Goal: Find specific page/section: Find specific page/section

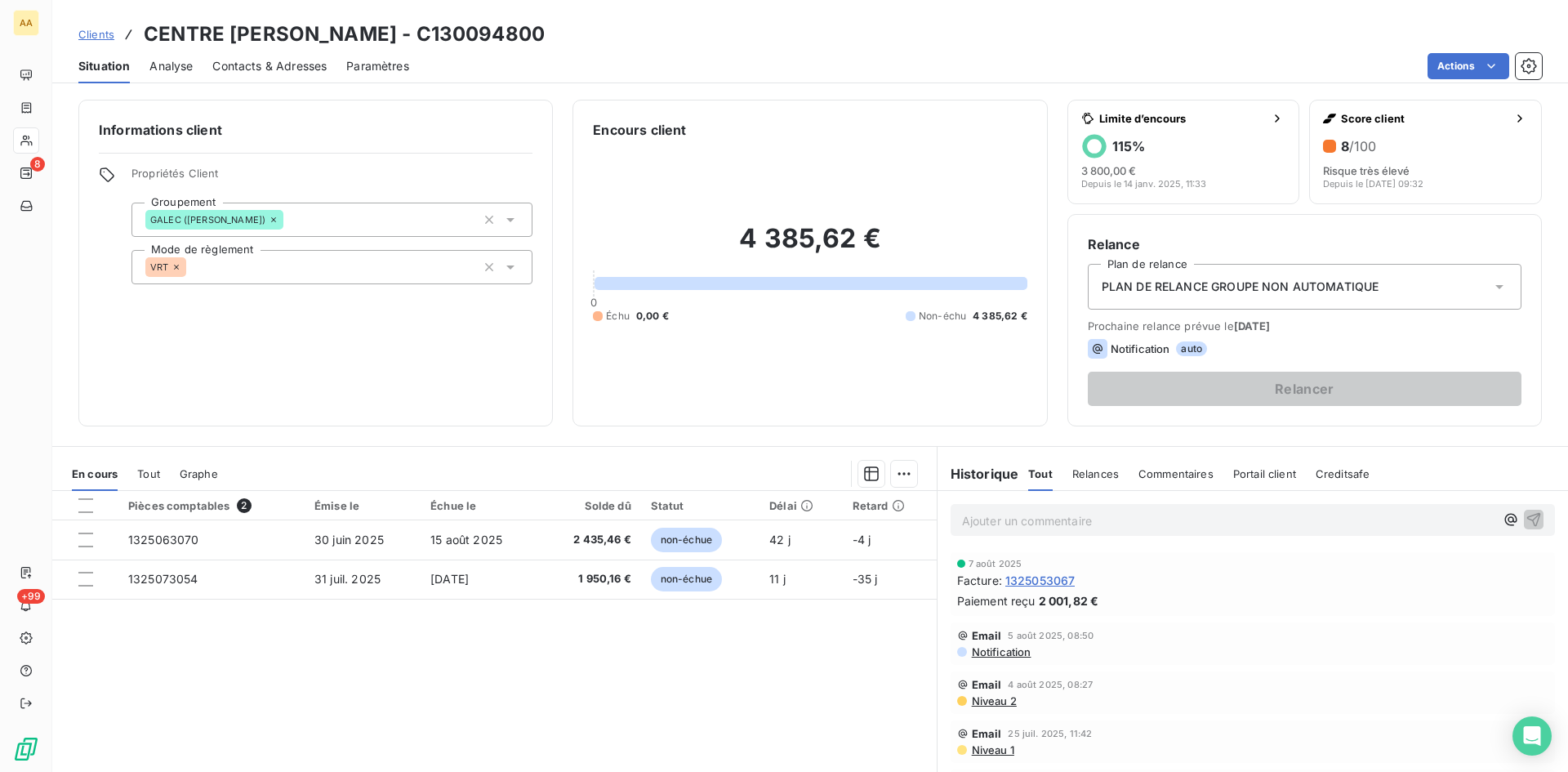
scroll to position [82, 0]
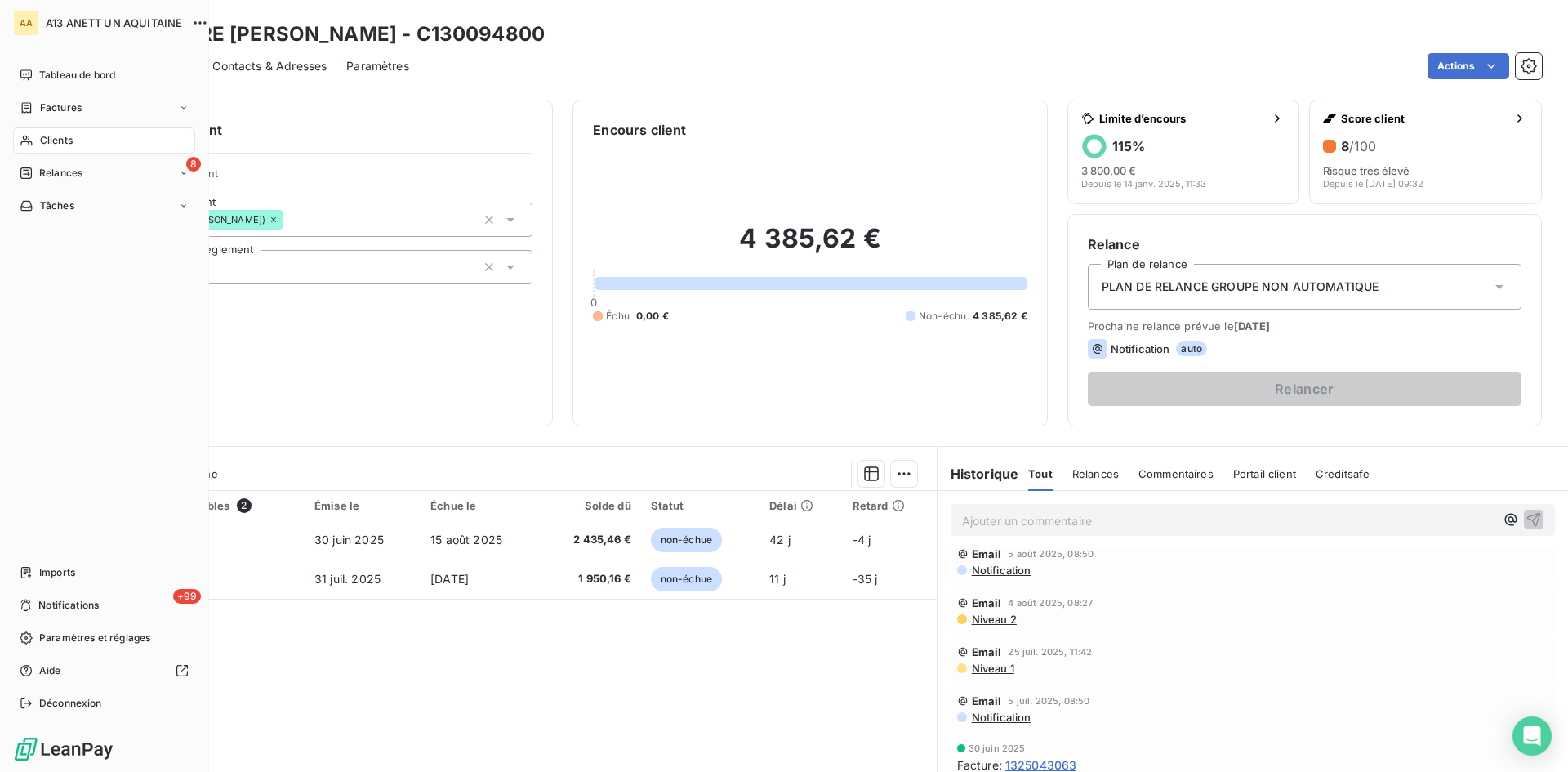
drag, startPoint x: 54, startPoint y: 133, endPoint x: 81, endPoint y: 130, distance: 27.2
click at [54, 133] on span "Clients" at bounding box center [56, 141] width 33 height 15
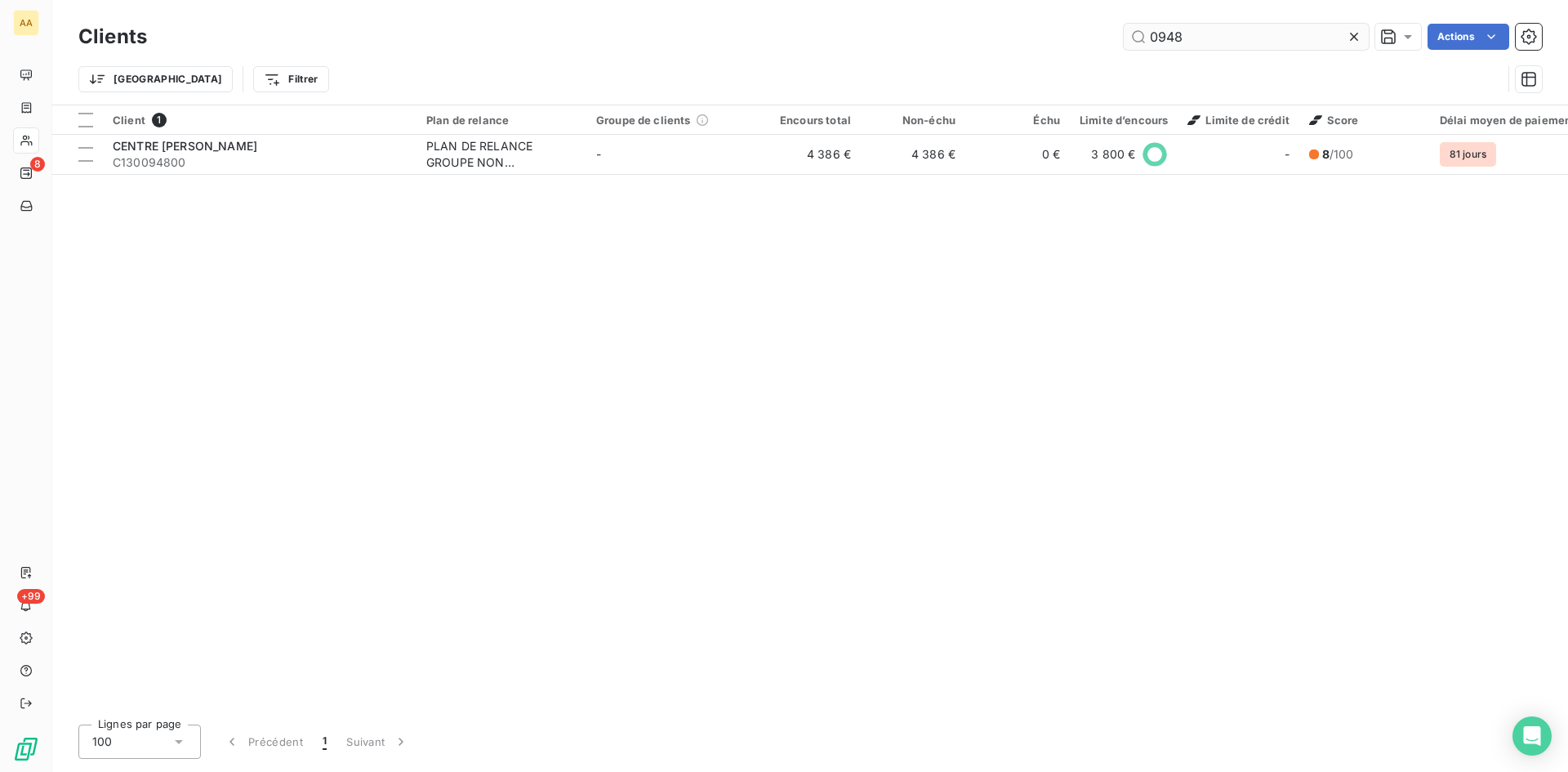
drag, startPoint x: 1193, startPoint y: 43, endPoint x: 1138, endPoint y: 38, distance: 55.2
click at [1138, 38] on input "0948" at bounding box center [1246, 36] width 245 height 26
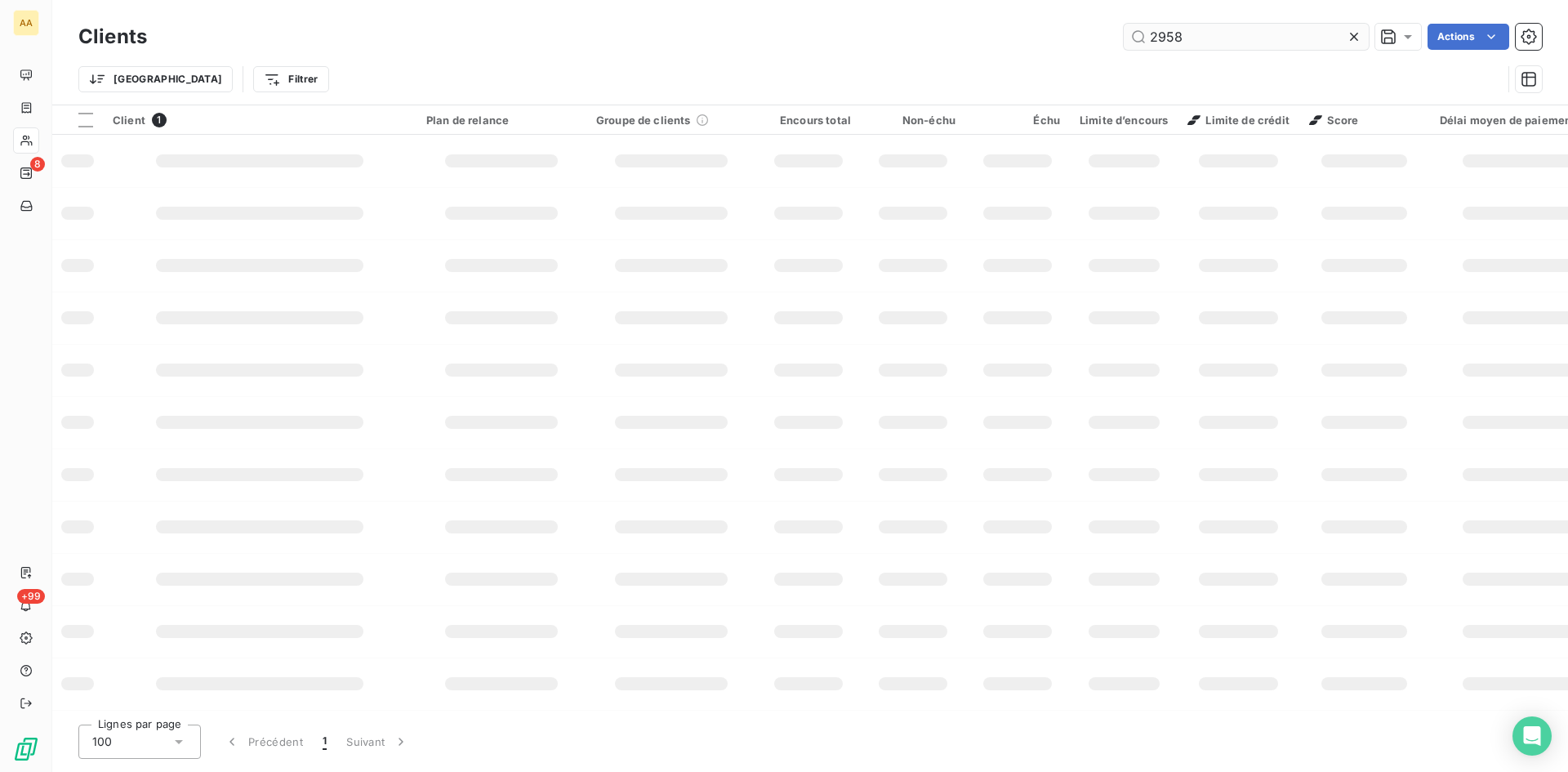
type input "2958"
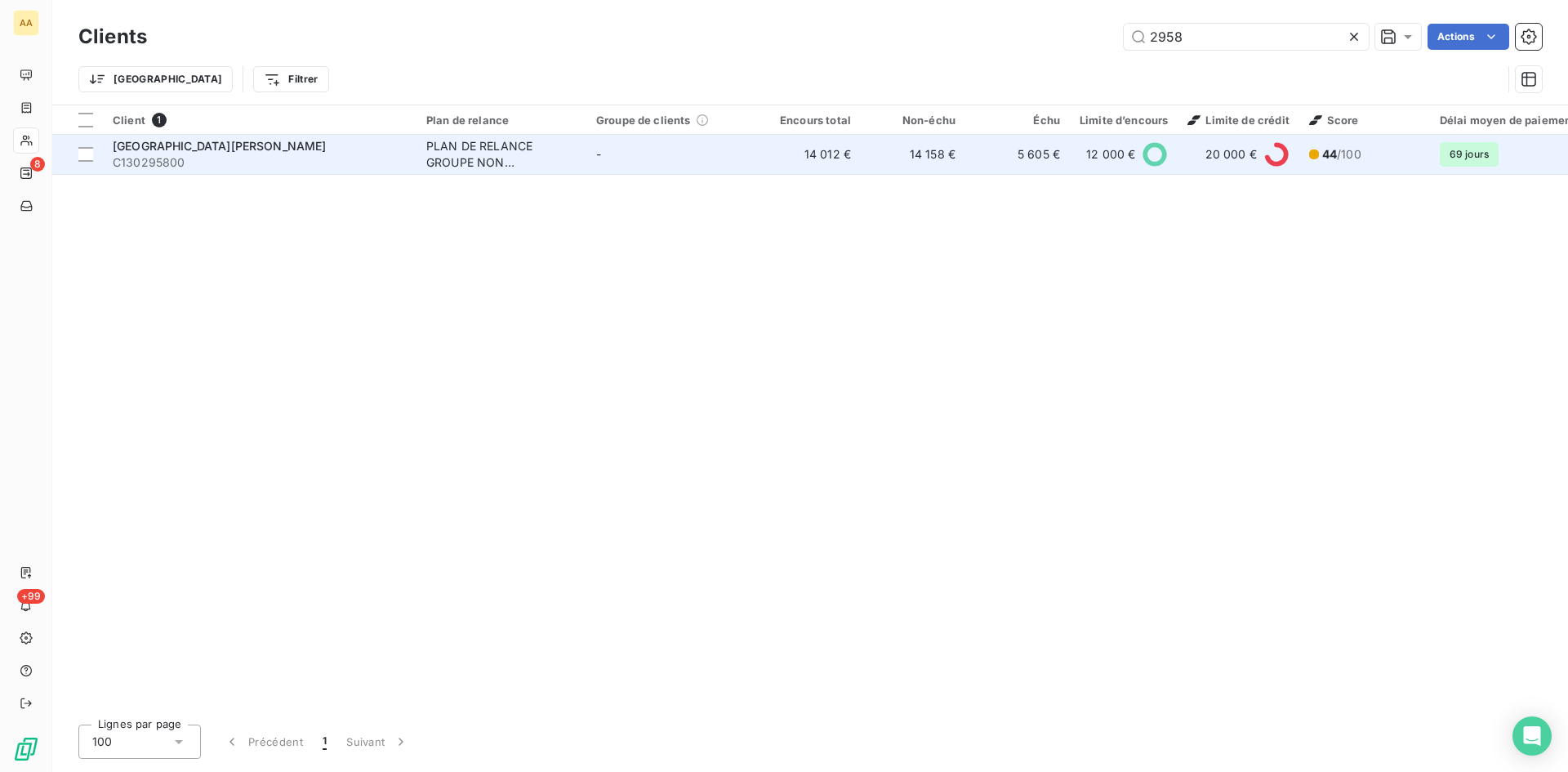
click at [442, 156] on div "PLAN DE RELANCE GROUPE NON AUTOMATIQUE" at bounding box center [501, 154] width 150 height 33
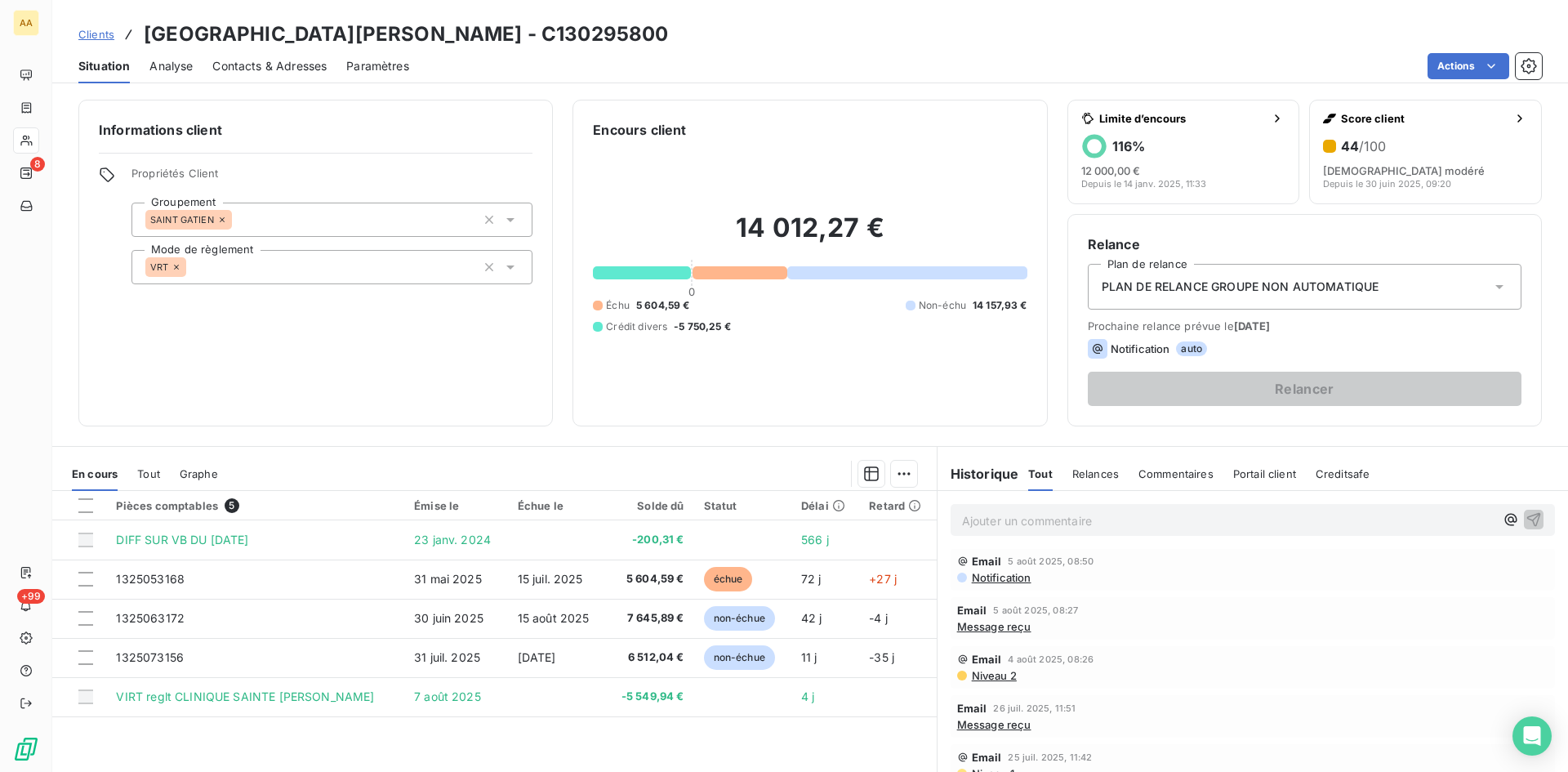
scroll to position [82, 0]
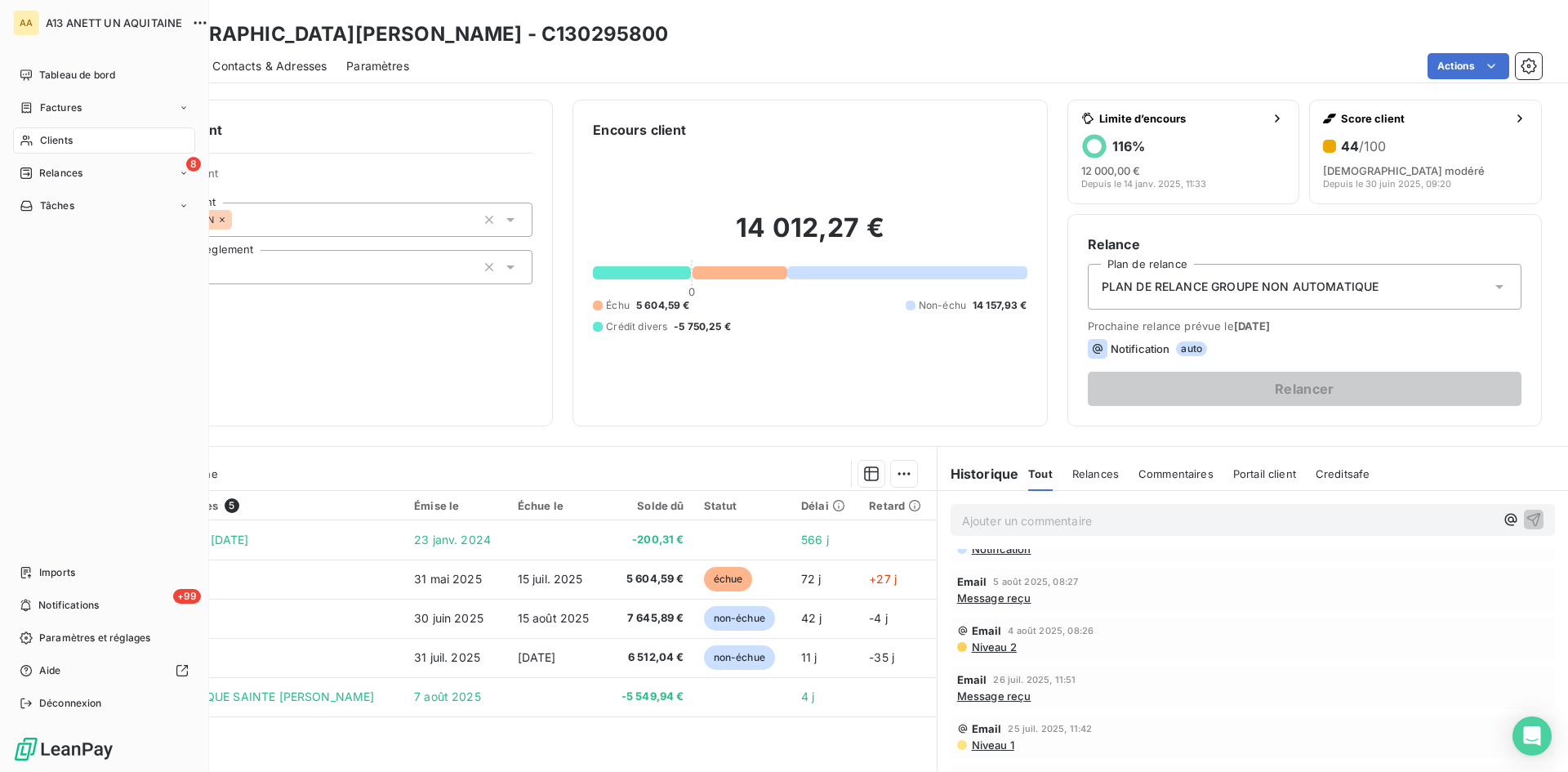
click at [50, 134] on span "Clients" at bounding box center [56, 141] width 33 height 15
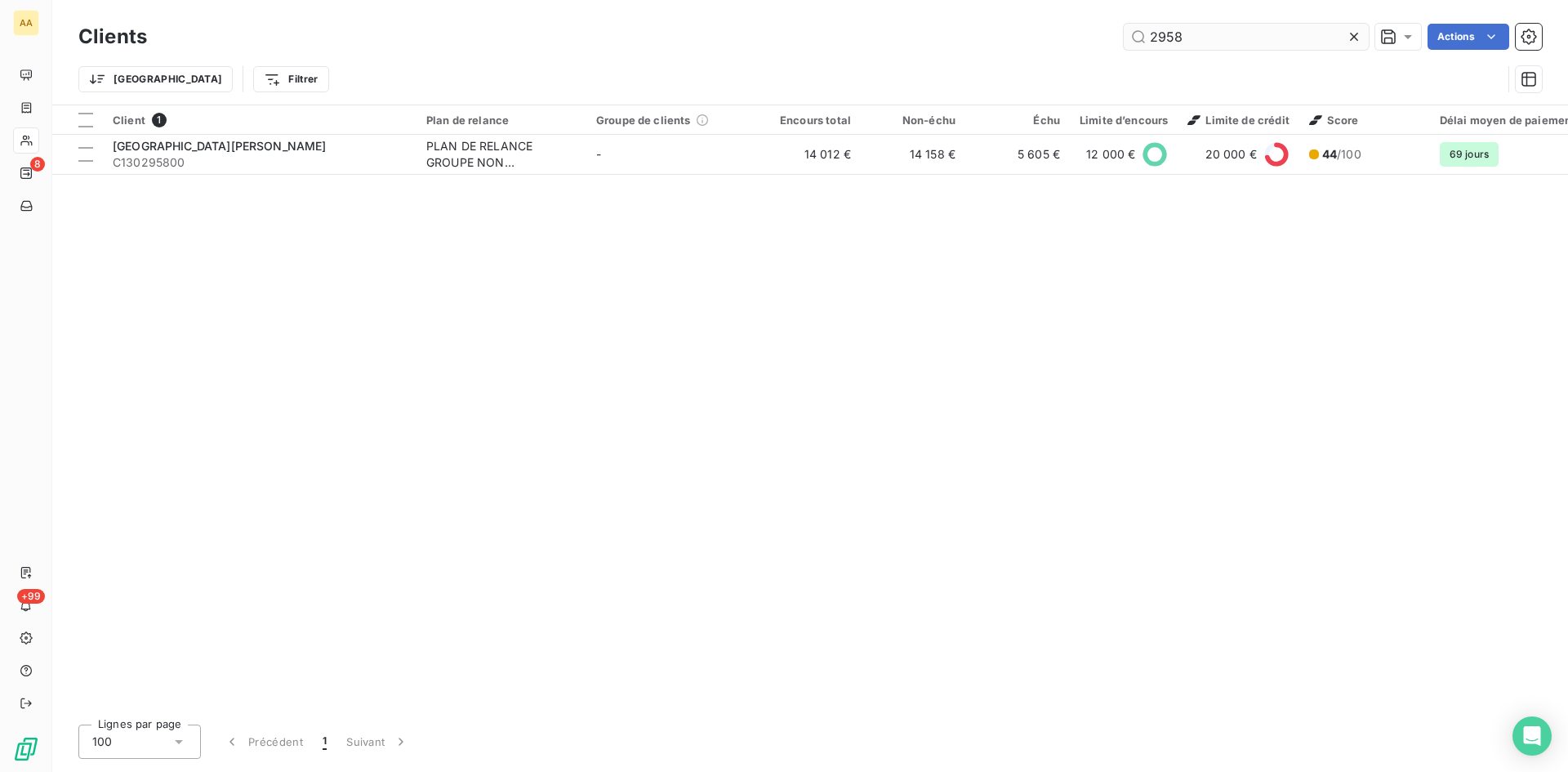
click at [1183, 32] on input "2958" at bounding box center [1246, 36] width 245 height 26
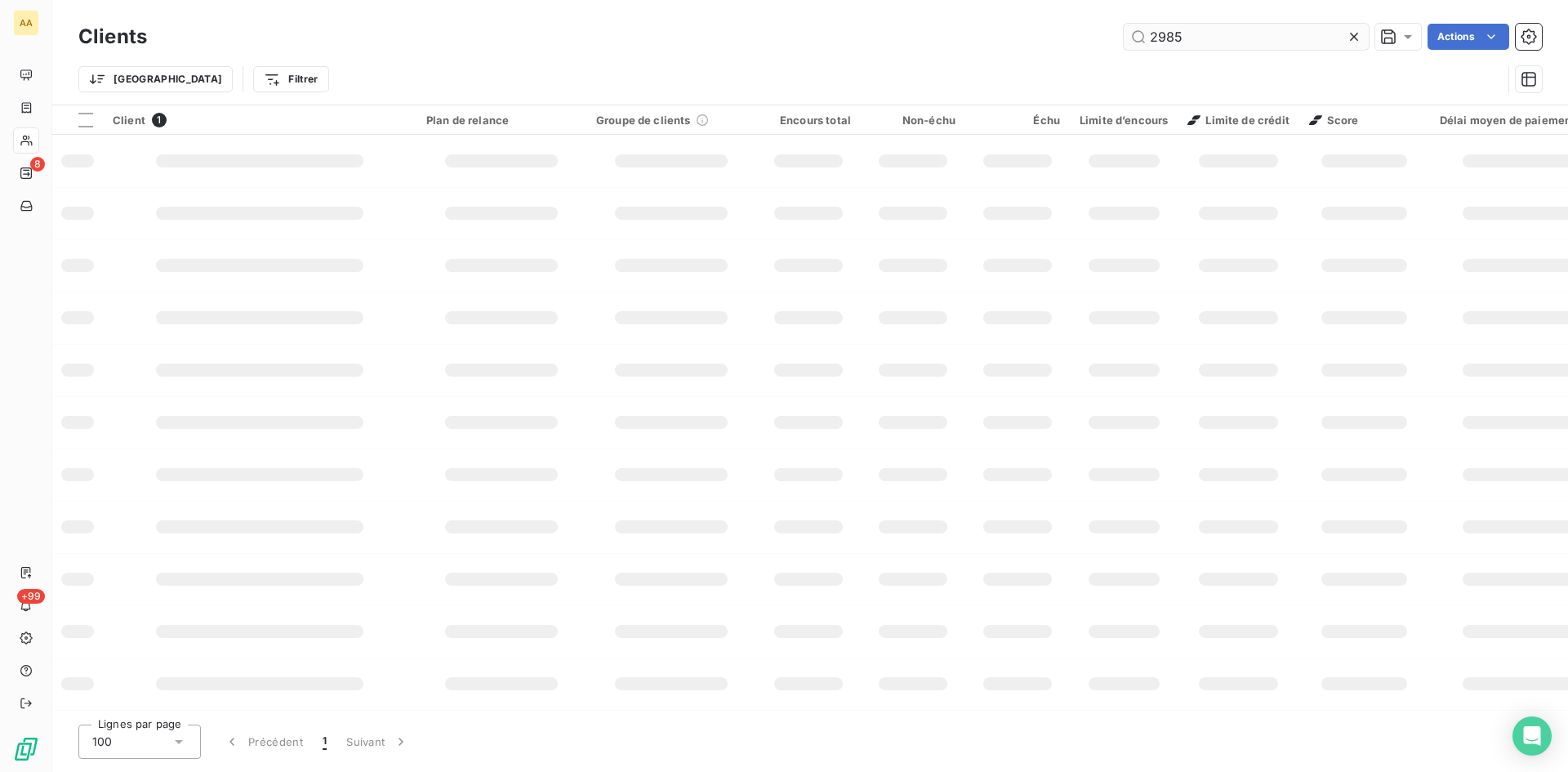
type input "2985"
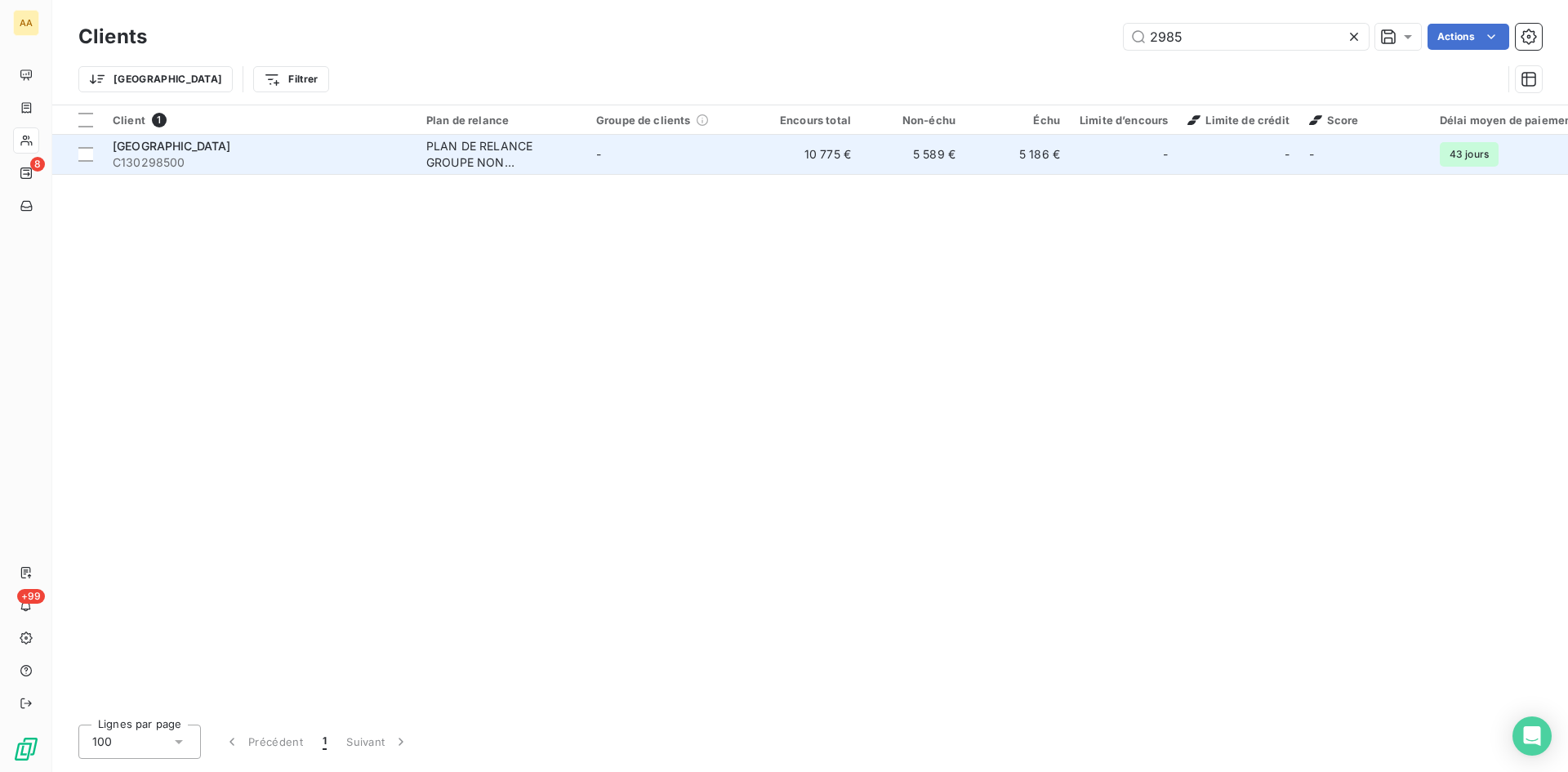
click at [505, 157] on div "PLAN DE RELANCE GROUPE NON AUTOMATIQUE" at bounding box center [501, 154] width 150 height 33
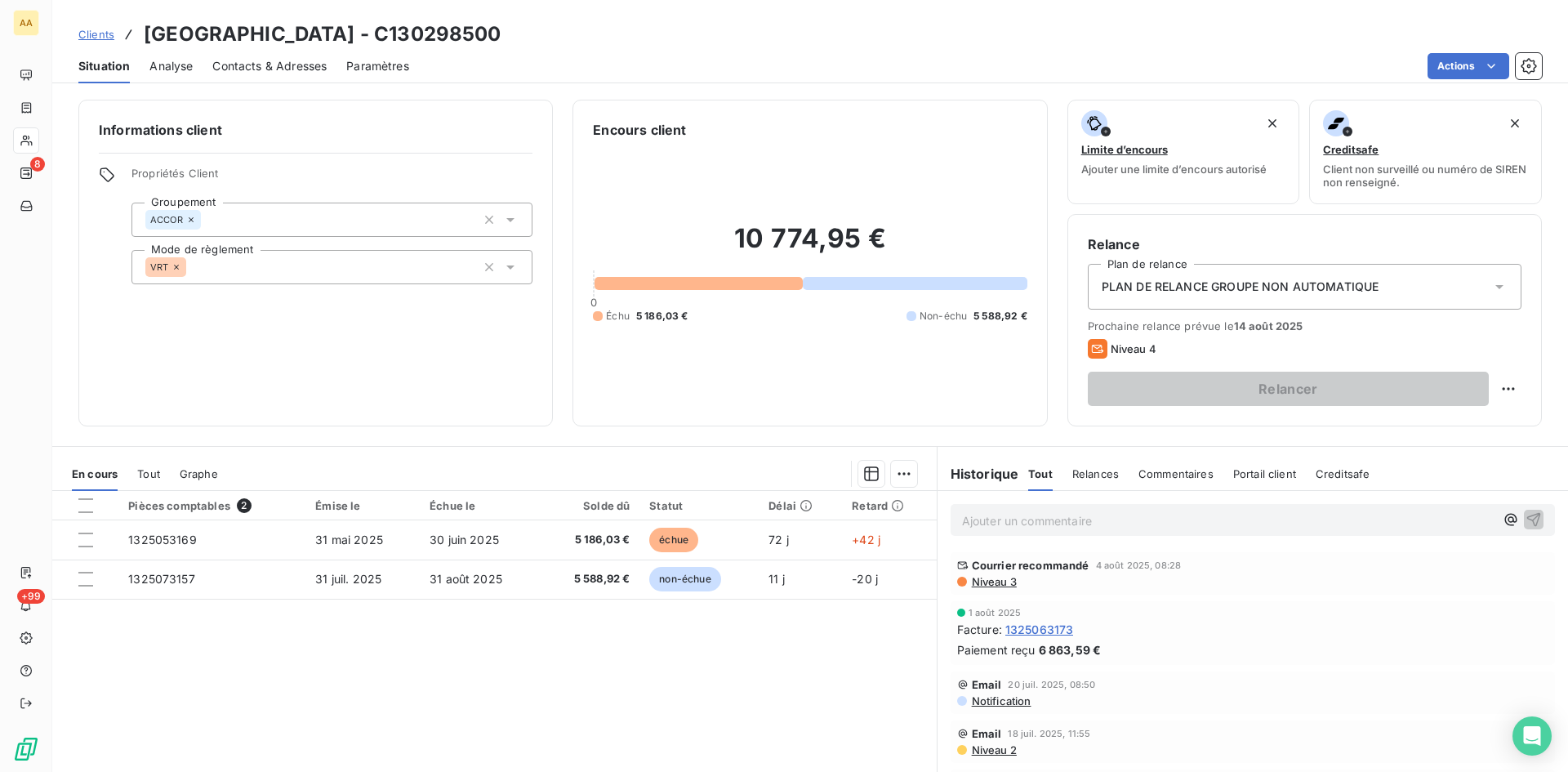
click at [1125, 524] on p "Ajouter un commentaire ﻿" at bounding box center [1228, 521] width 533 height 20
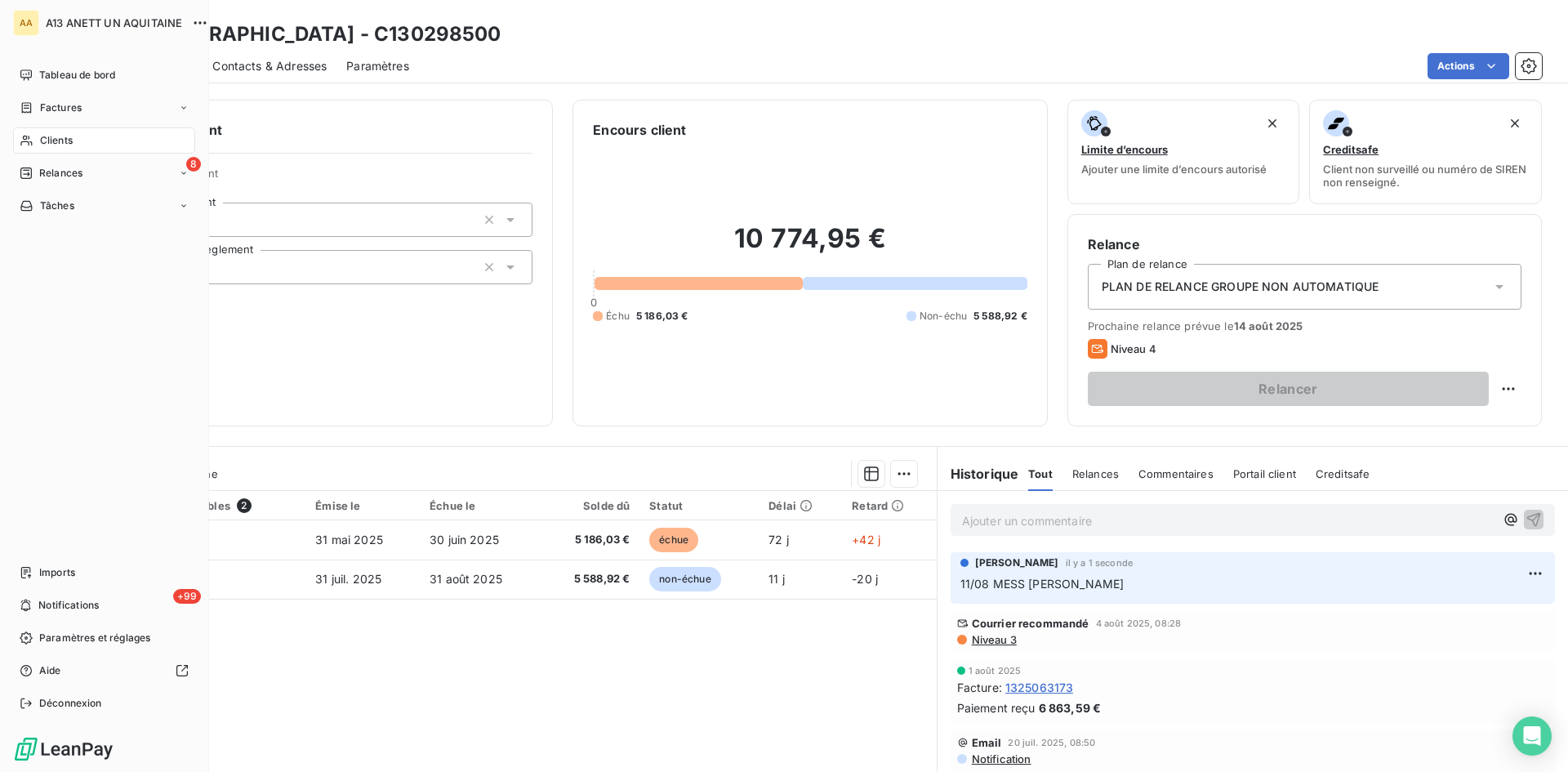
drag, startPoint x: 48, startPoint y: 136, endPoint x: 144, endPoint y: 129, distance: 96.3
click at [50, 136] on span "Clients" at bounding box center [56, 141] width 33 height 15
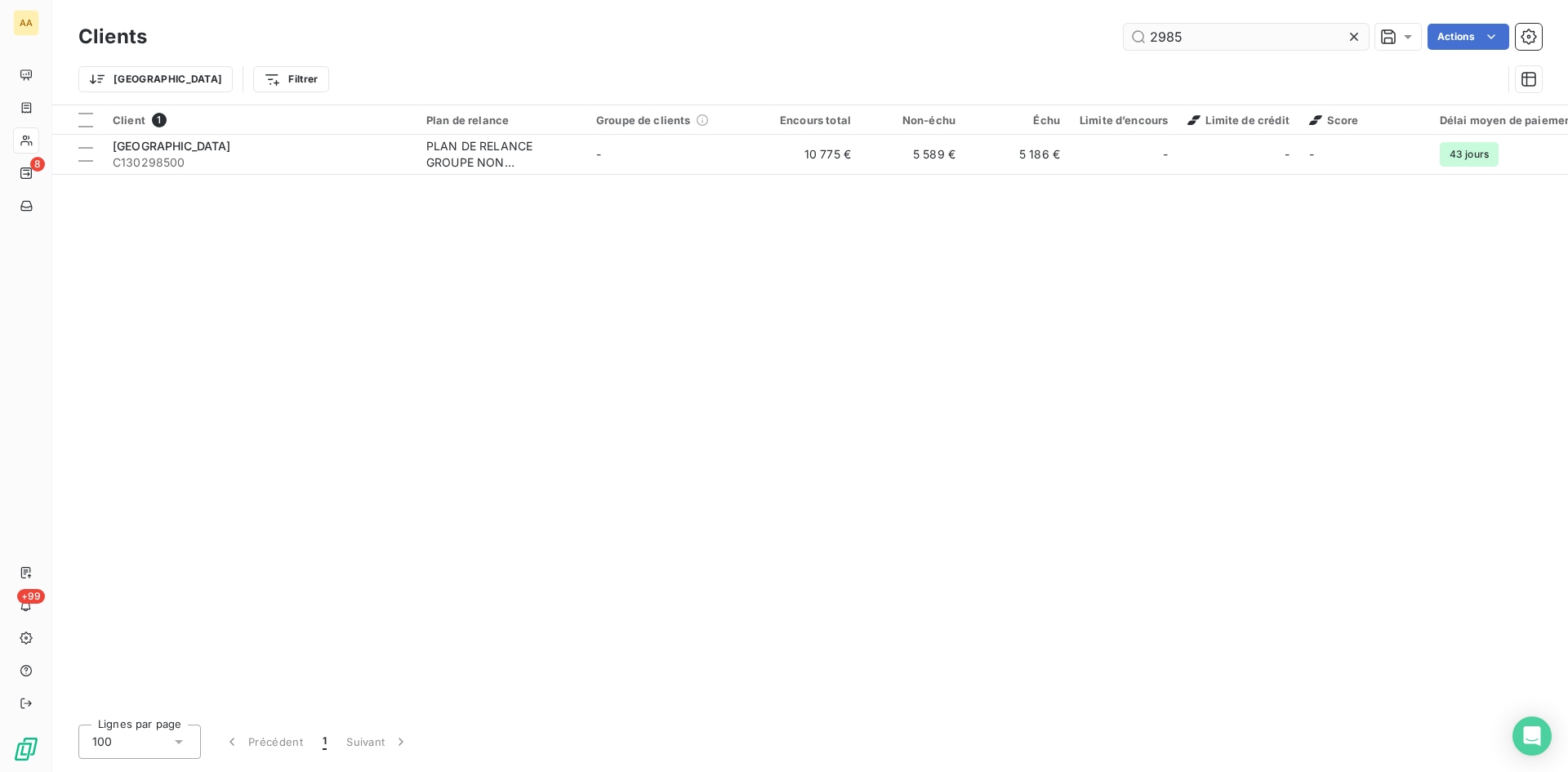
drag, startPoint x: 1193, startPoint y: 36, endPoint x: 1131, endPoint y: 43, distance: 62.4
click at [1131, 43] on input "2985" at bounding box center [1246, 36] width 245 height 26
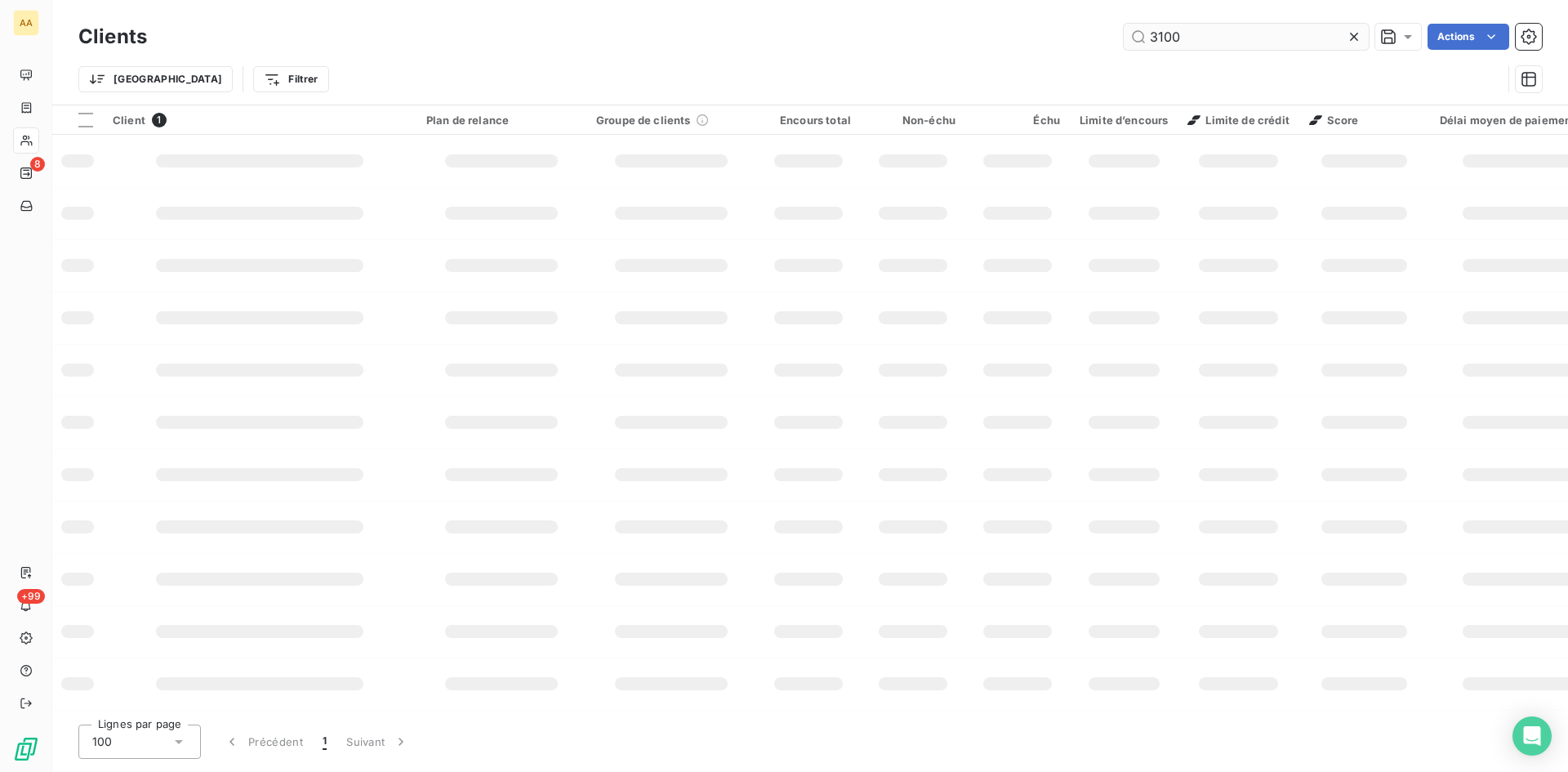
type input "3100"
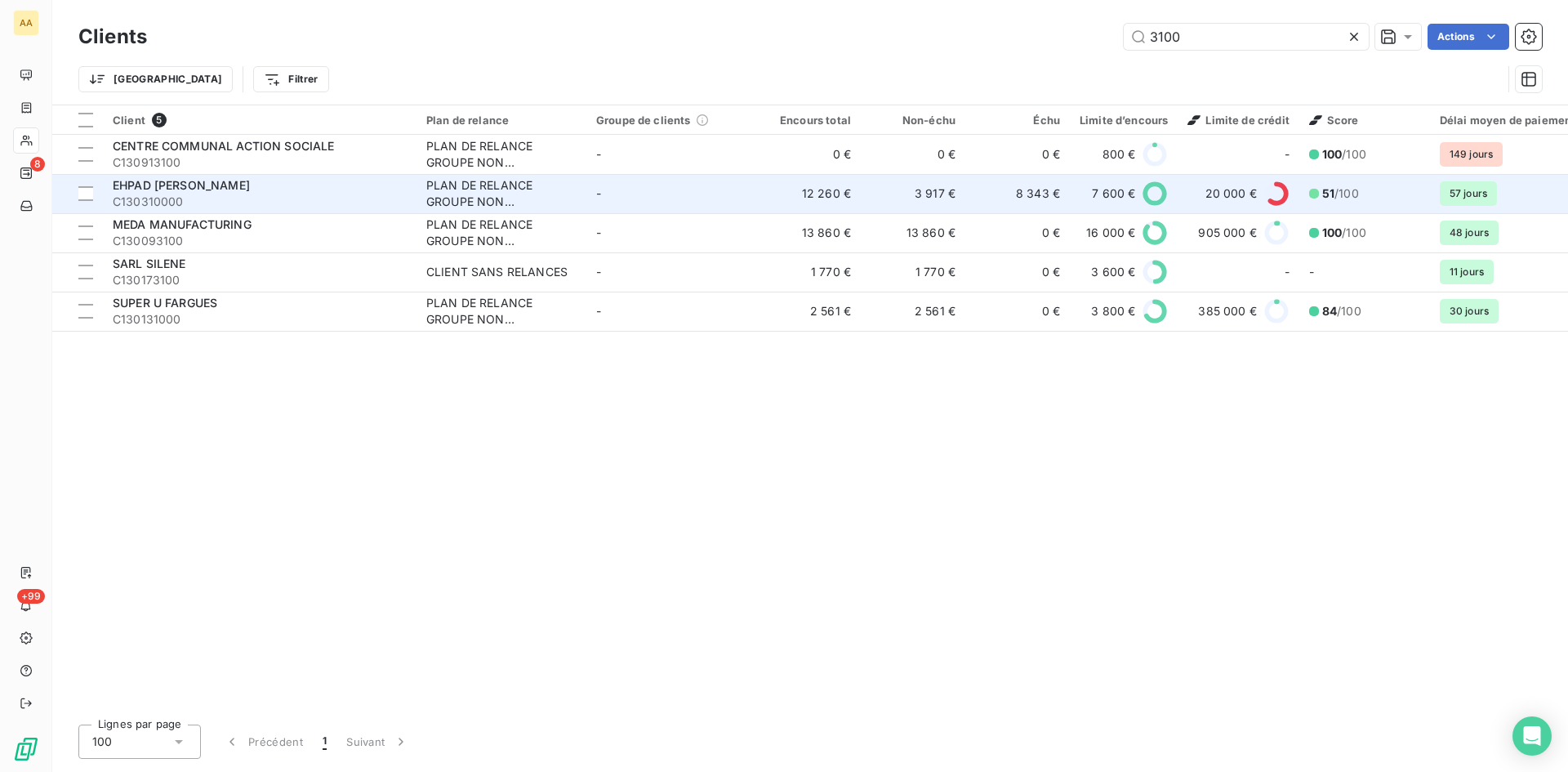
click at [498, 190] on div "PLAN DE RELANCE GROUPE NON AUTOMATIQUE" at bounding box center [501, 193] width 150 height 33
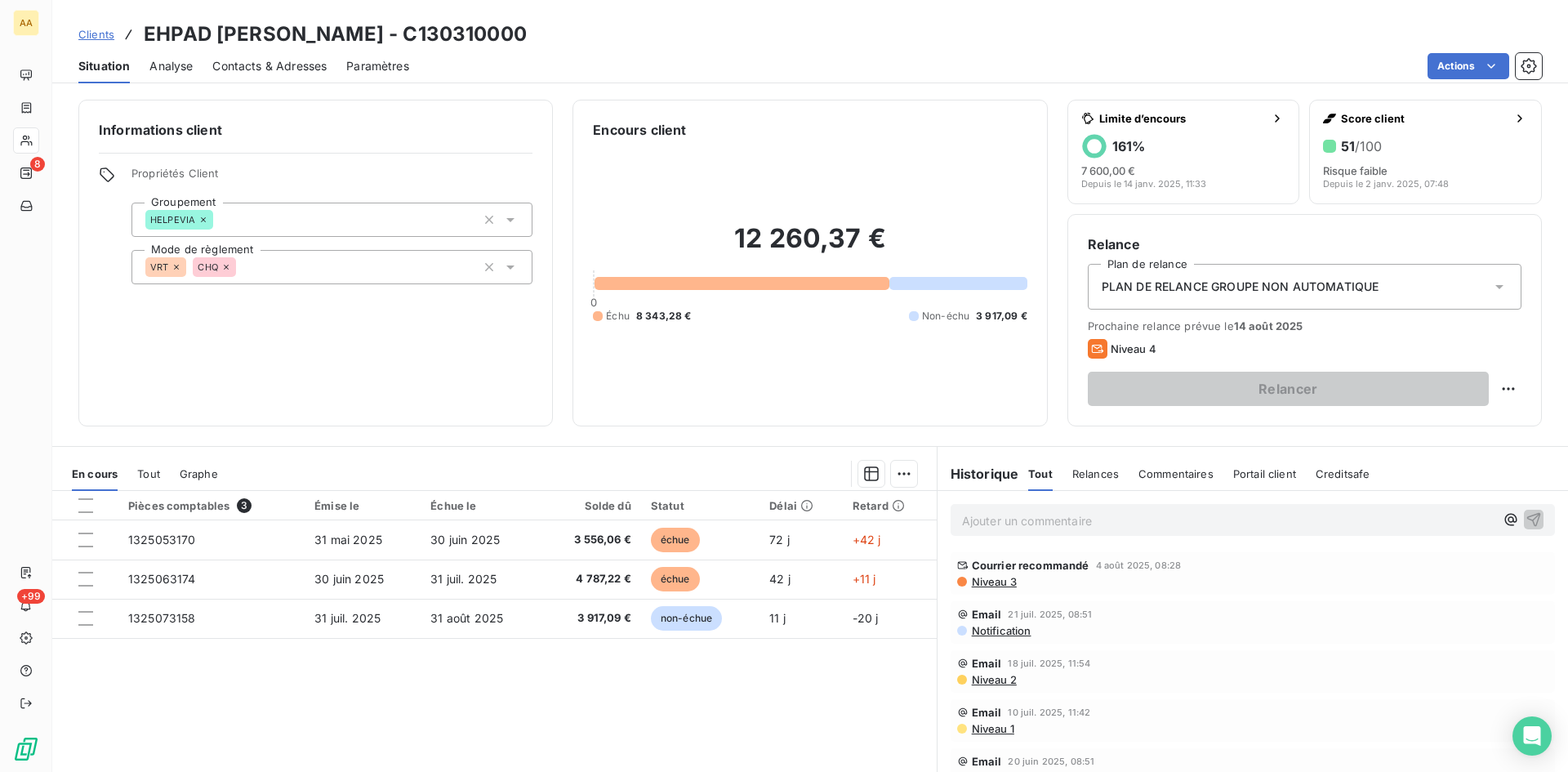
click at [1108, 528] on p "Ajouter un commentaire ﻿" at bounding box center [1228, 521] width 533 height 20
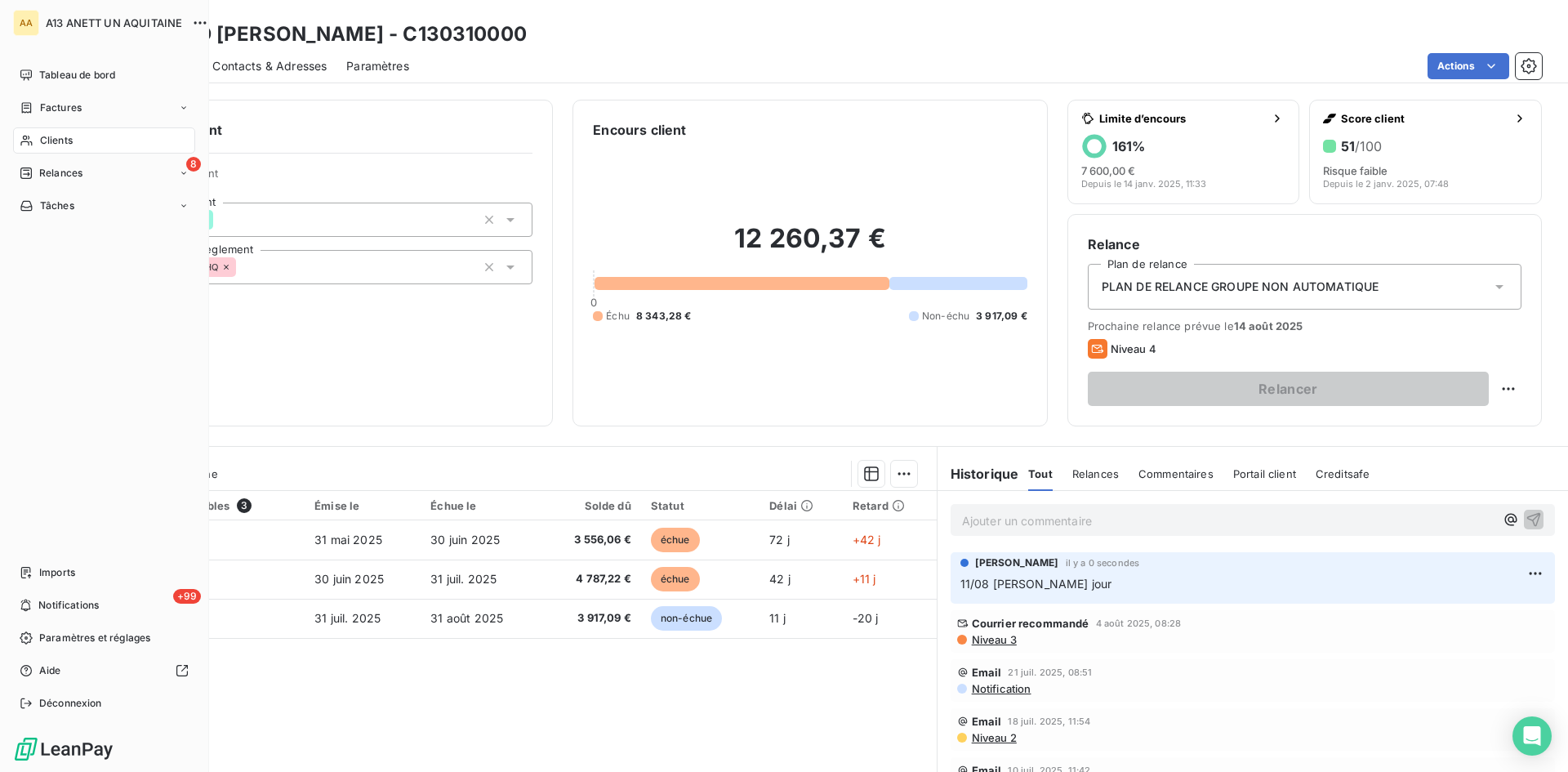
drag, startPoint x: 51, startPoint y: 136, endPoint x: 43, endPoint y: 136, distance: 8.0
click at [43, 136] on span "Clients" at bounding box center [56, 141] width 33 height 15
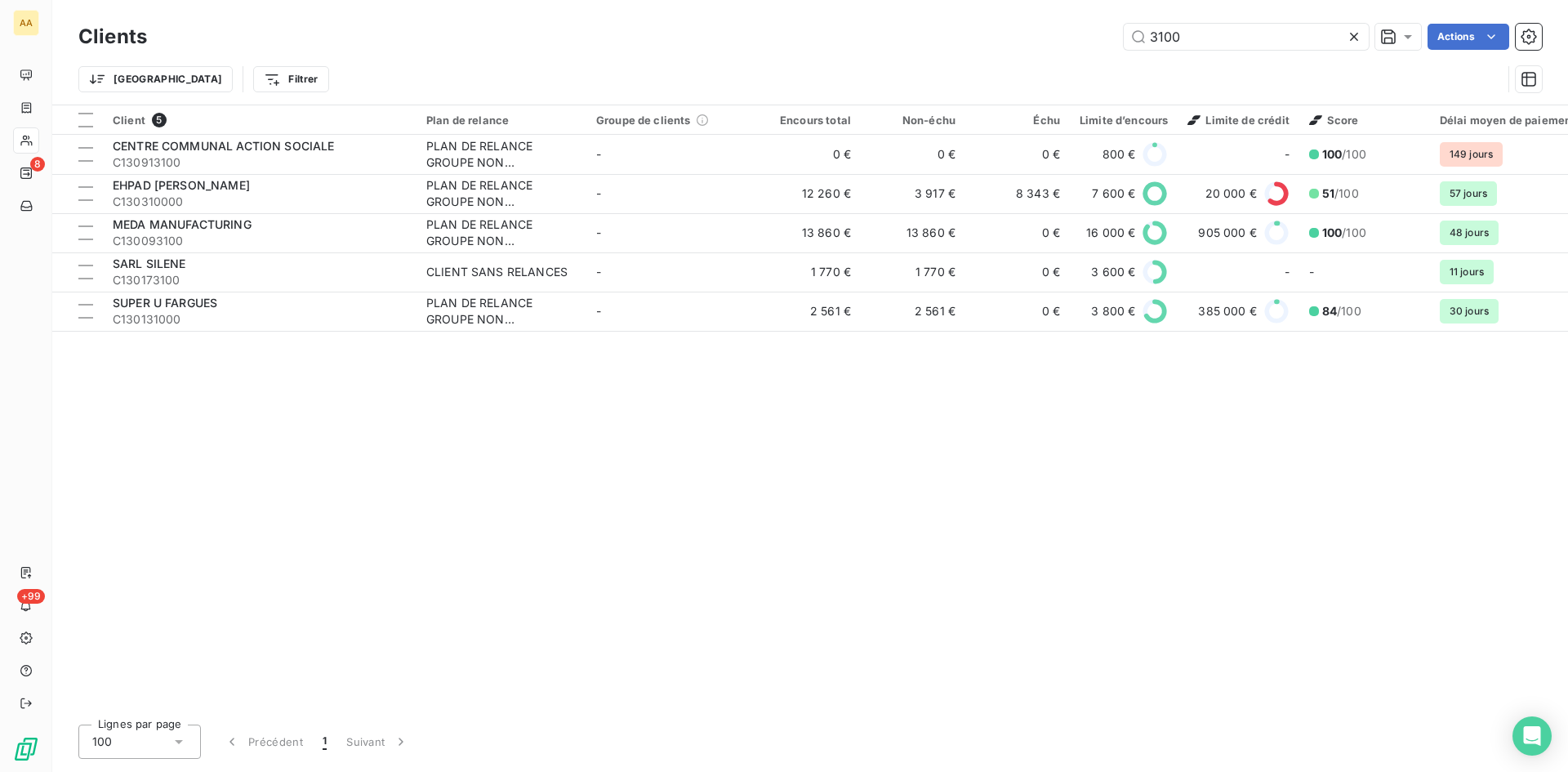
drag, startPoint x: 1196, startPoint y: 34, endPoint x: 1113, endPoint y: 42, distance: 83.4
click at [1113, 42] on div "3100 Actions" at bounding box center [854, 36] width 1375 height 26
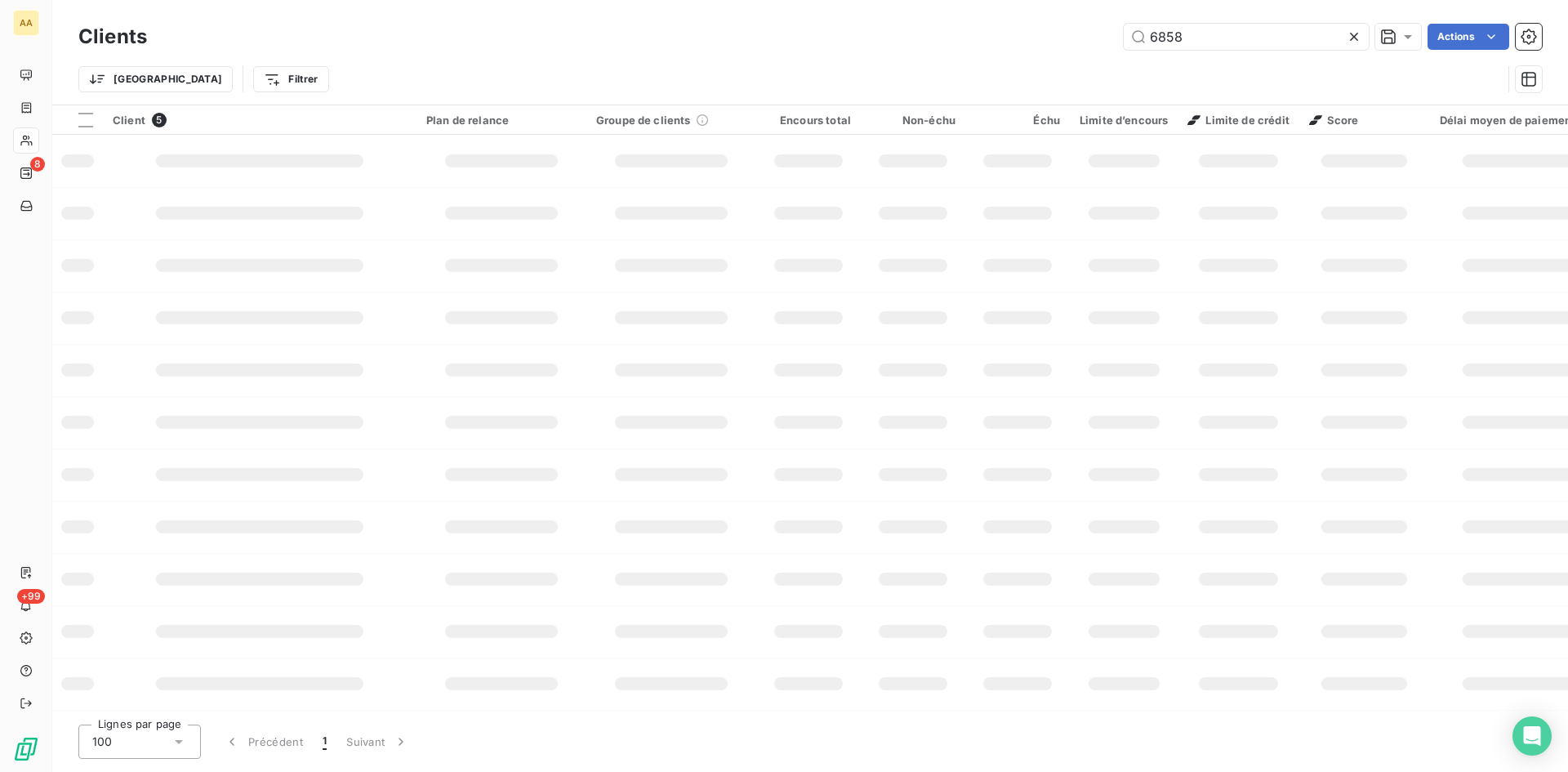
type input "6858"
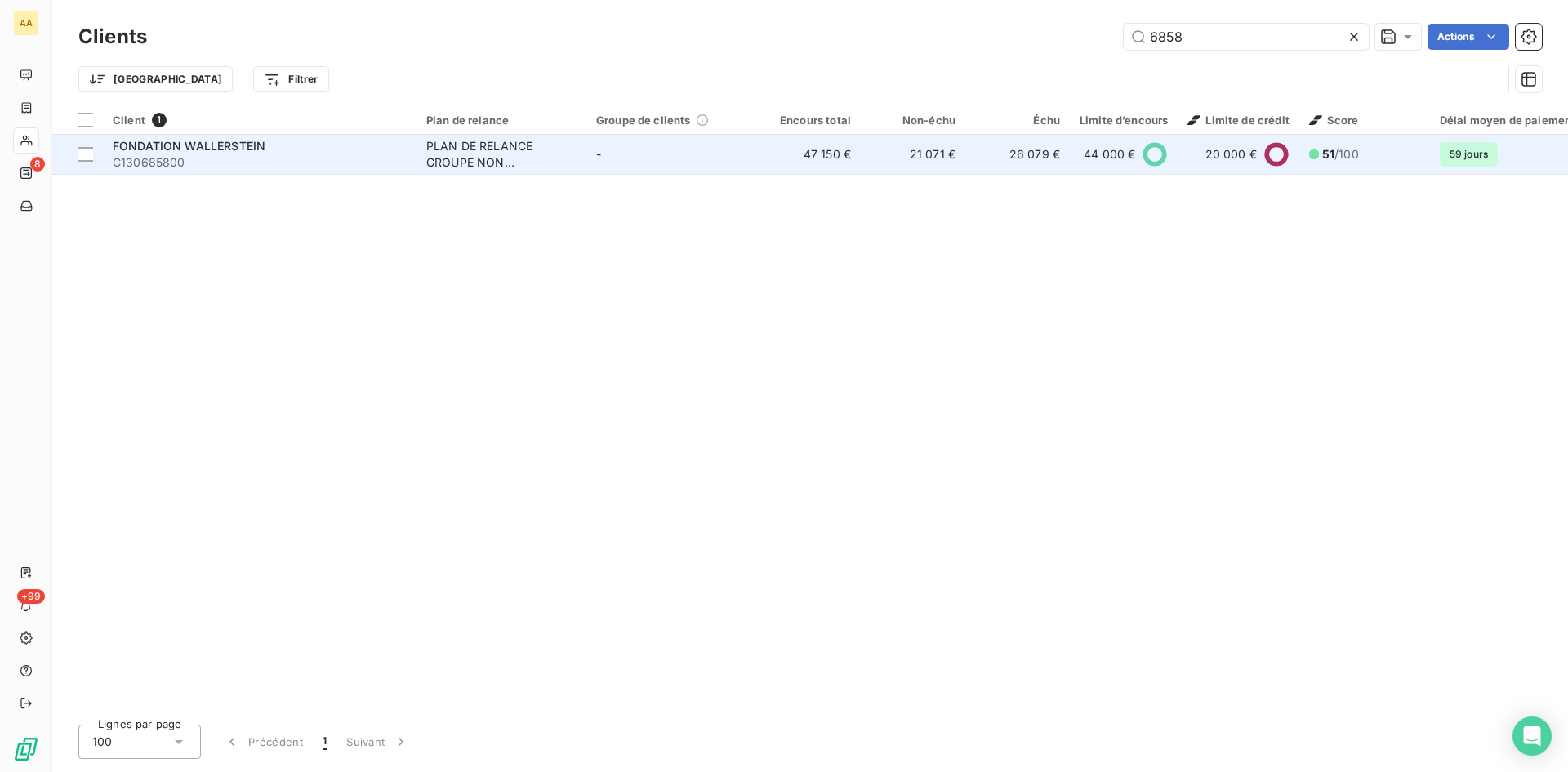
click at [458, 159] on div "PLAN DE RELANCE GROUPE NON AUTOMATIQUE" at bounding box center [501, 154] width 150 height 33
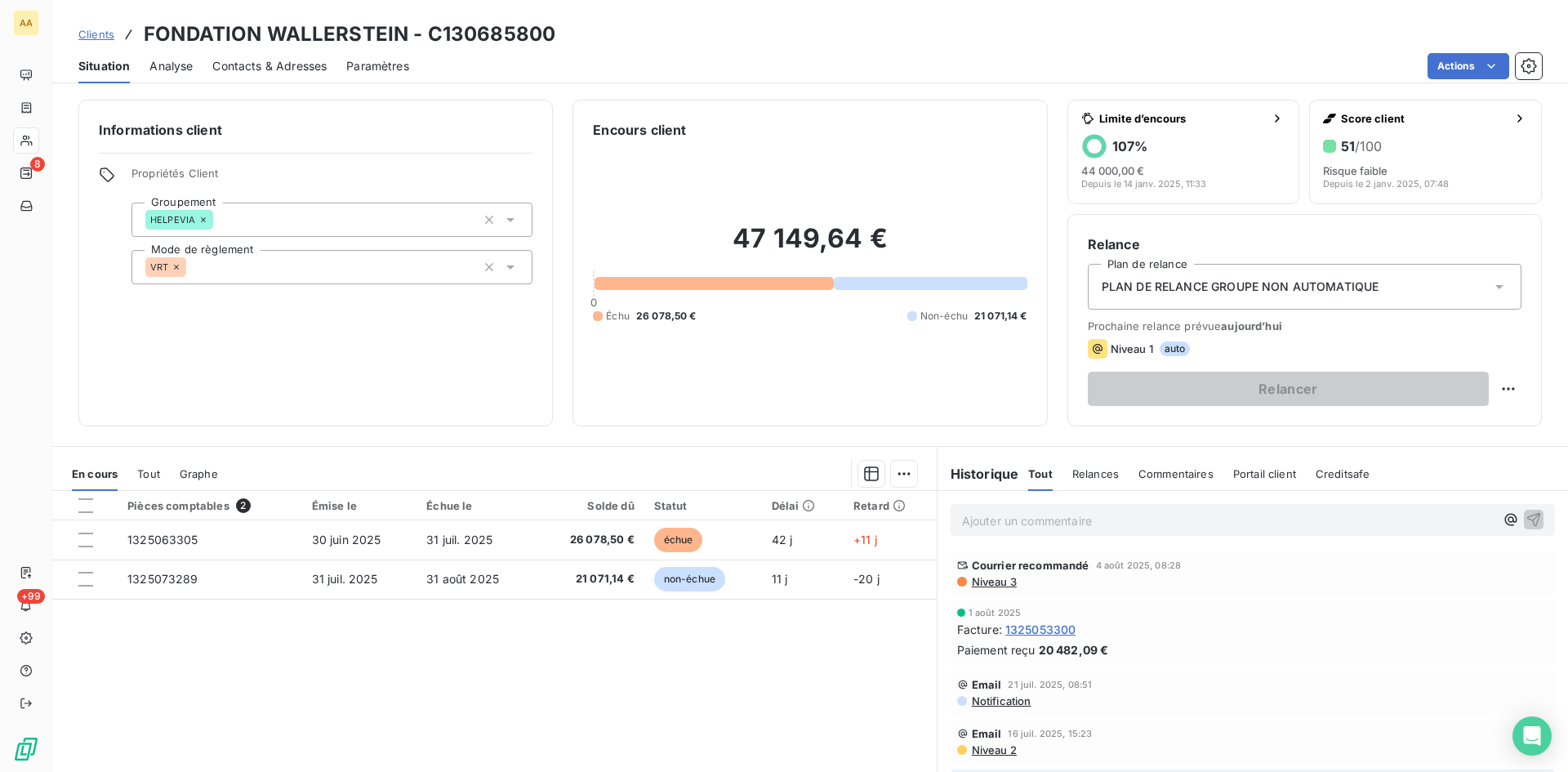
click at [1047, 517] on p "Ajouter un commentaire ﻿" at bounding box center [1228, 521] width 533 height 20
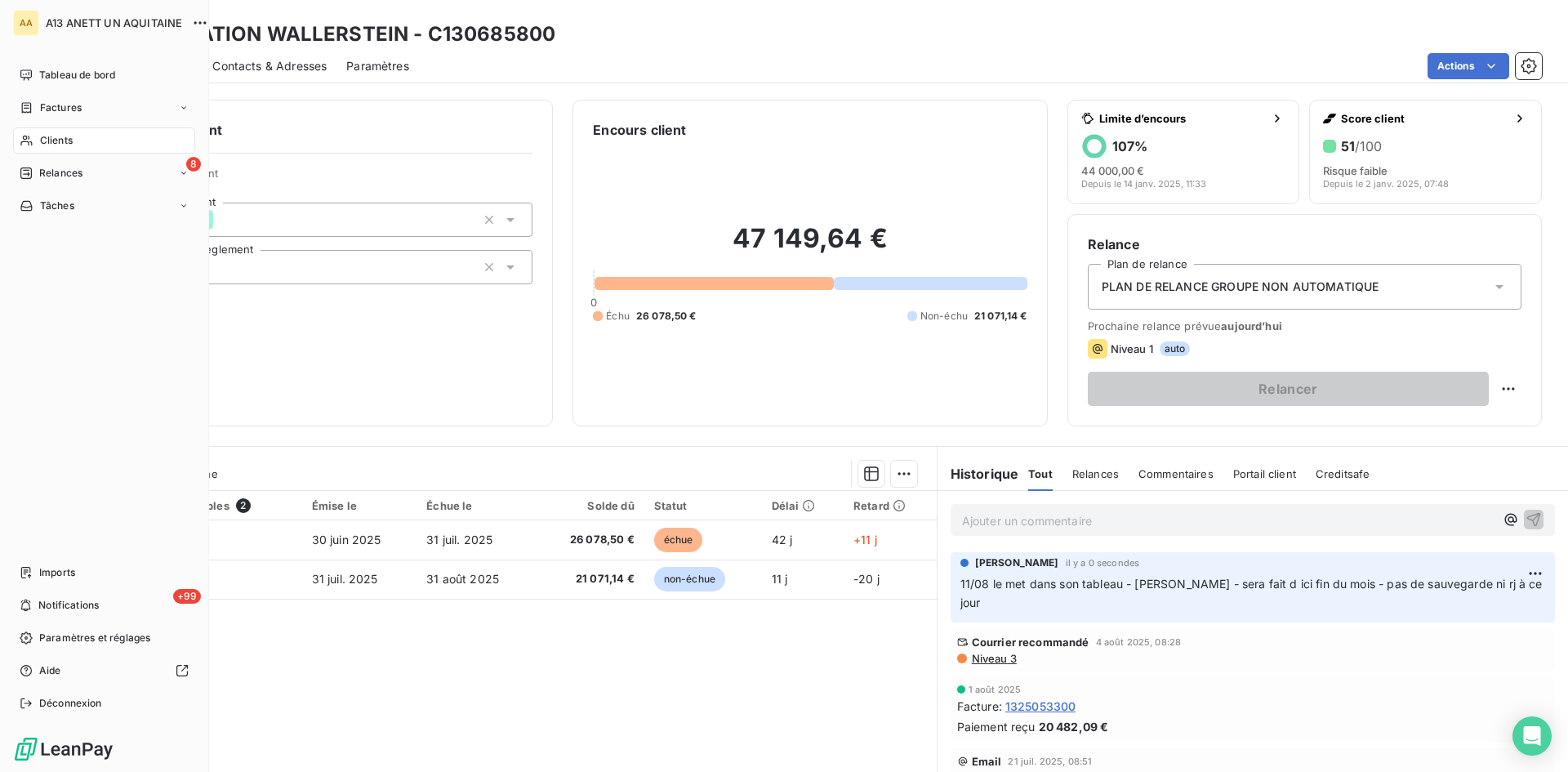
click at [47, 132] on div "Clients" at bounding box center [104, 141] width 182 height 26
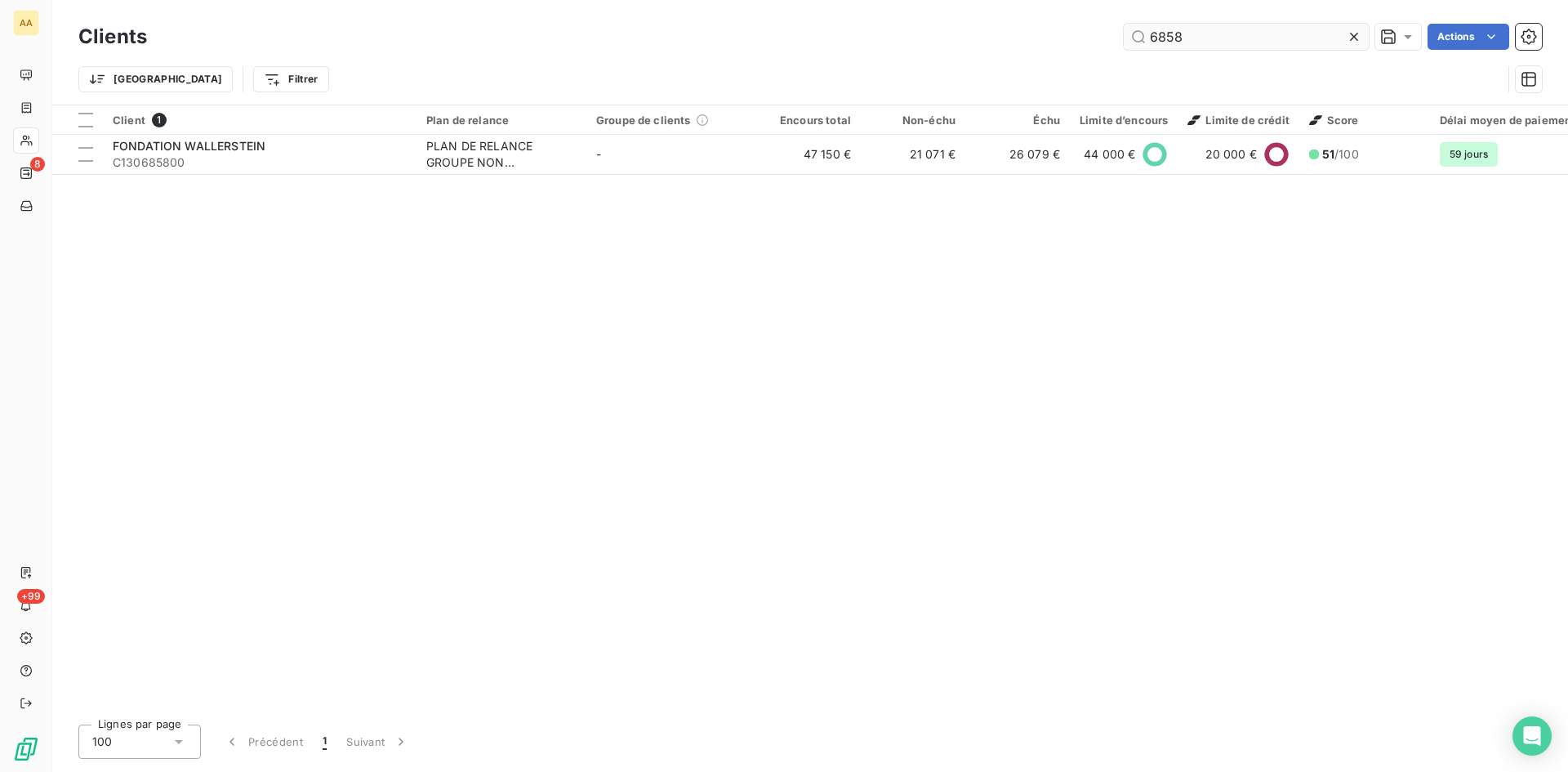
drag, startPoint x: 1260, startPoint y: 39, endPoint x: 1156, endPoint y: 39, distance: 104.0
click at [1156, 39] on input "6858" at bounding box center [1246, 36] width 245 height 26
type input "6"
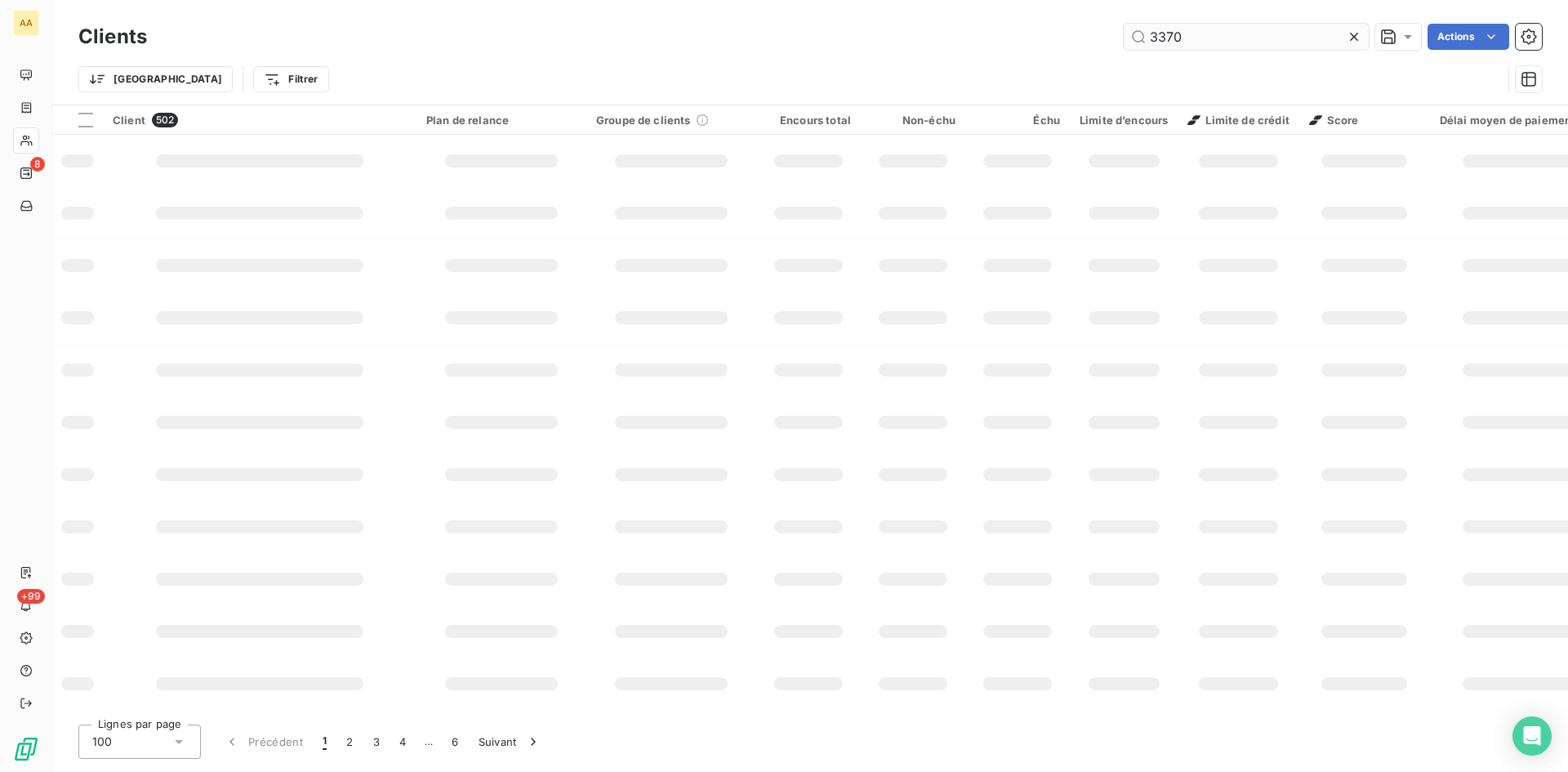
type input "3370"
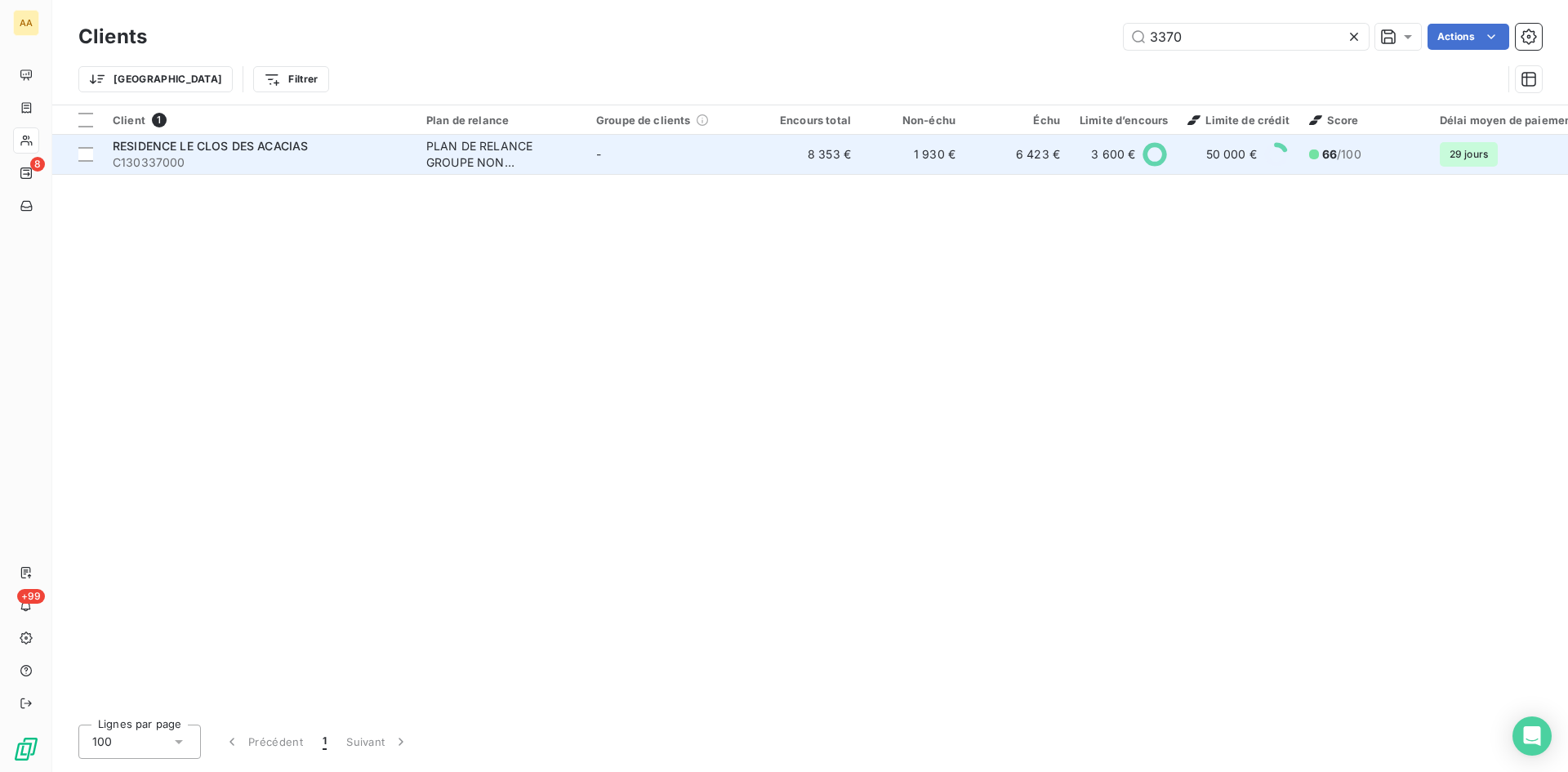
click at [448, 164] on div "PLAN DE RELANCE GROUPE NON AUTOMATIQUE" at bounding box center [501, 154] width 150 height 33
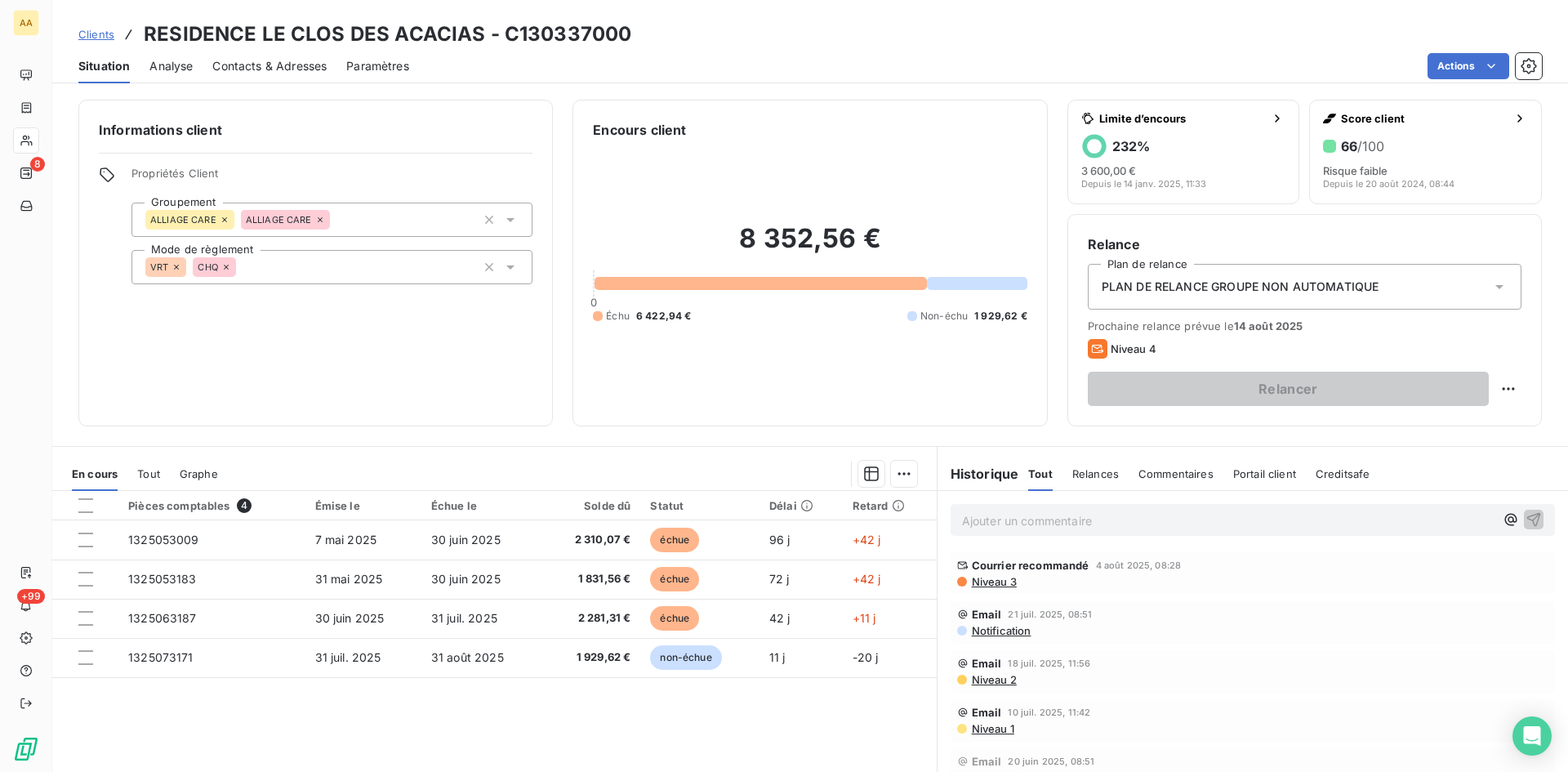
click at [985, 522] on p "Ajouter un commentaire ﻿" at bounding box center [1228, 521] width 533 height 20
click at [1299, 519] on span "11/08 personne directrice en cp depuis lundi revient à la fin dumois" at bounding box center [1144, 519] width 365 height 14
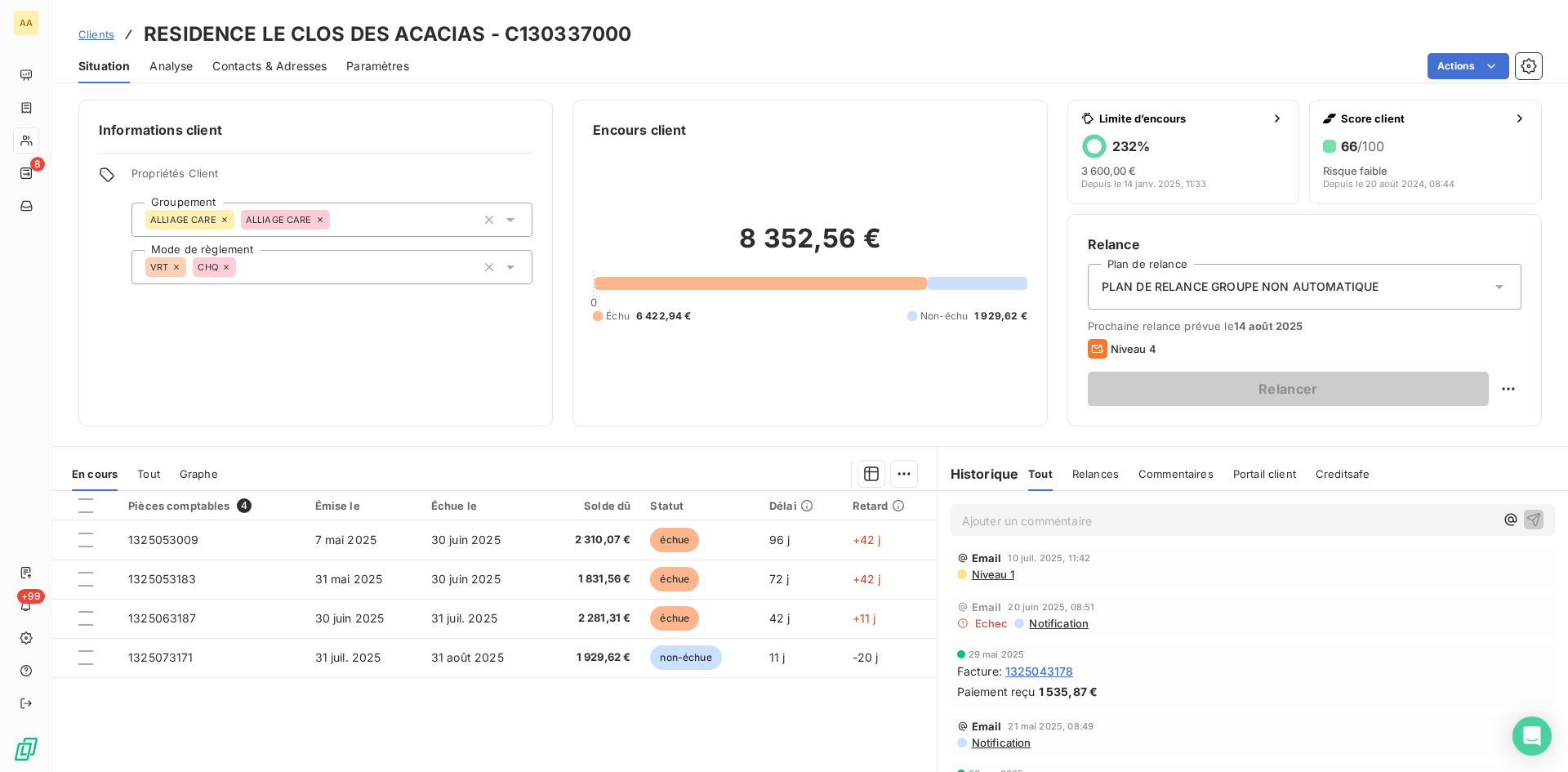
scroll to position [163, 0]
click at [988, 518] on p "Ajouter un commentaire ﻿" at bounding box center [1228, 521] width 533 height 20
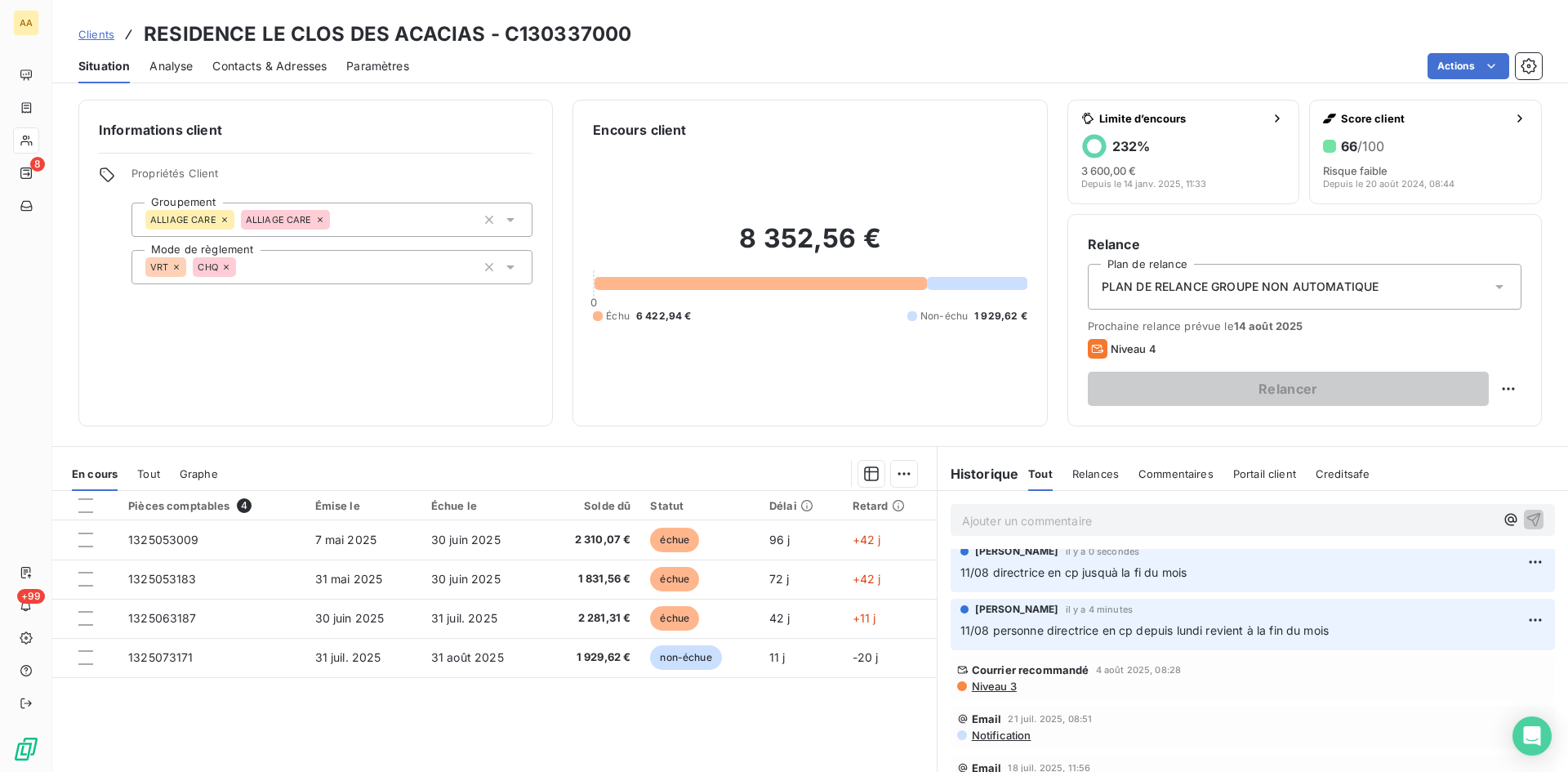
scroll to position [0, 0]
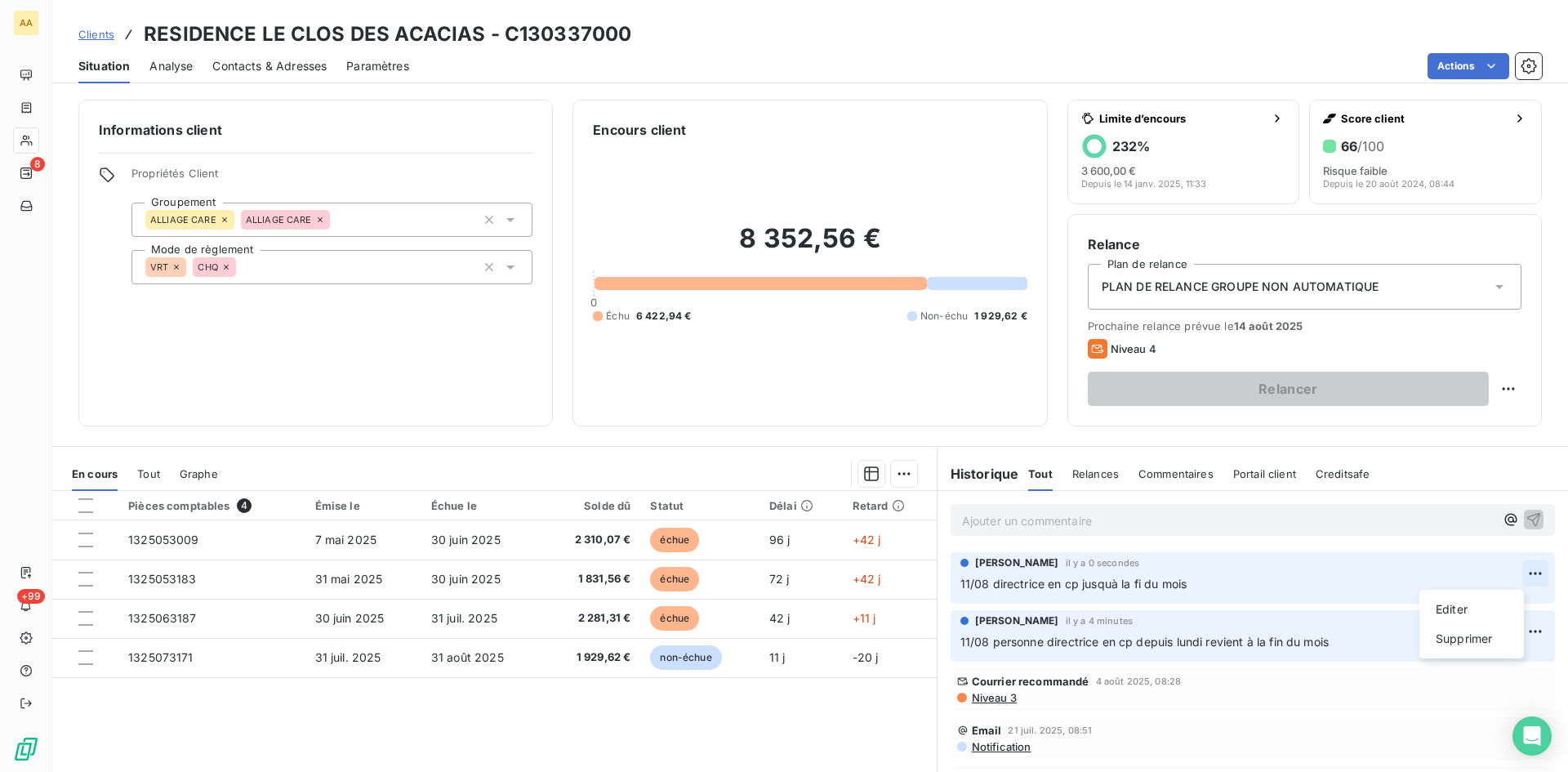
click at [1513, 573] on html "AA 8 +99 Clients RESIDENCE LE CLOS DES ACACIAS - C130337000 Situation Analyse C…" at bounding box center [784, 386] width 1568 height 772
click at [1468, 638] on div "Supprimer" at bounding box center [1471, 639] width 91 height 26
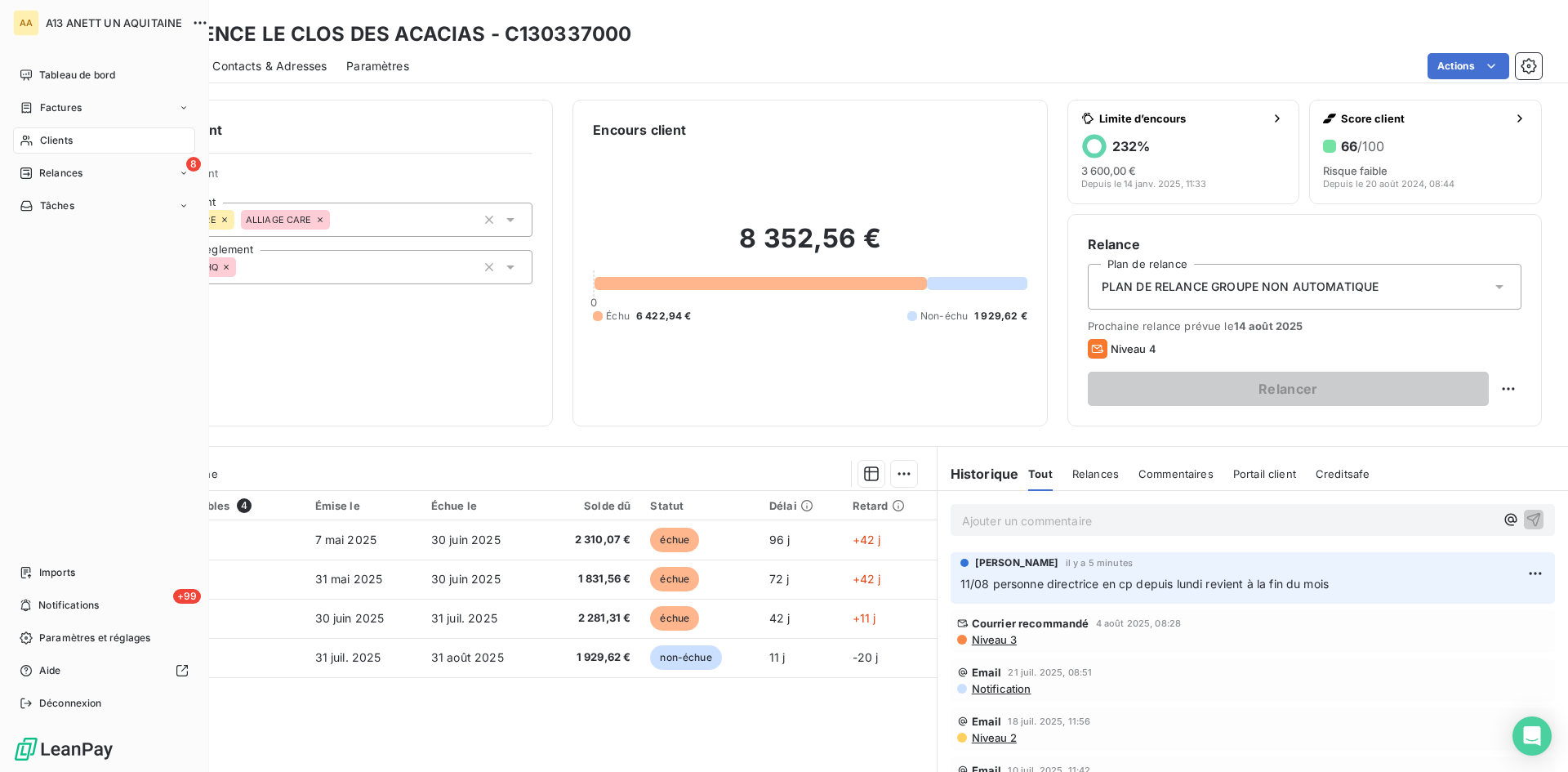
click at [47, 132] on div "Clients" at bounding box center [104, 141] width 182 height 26
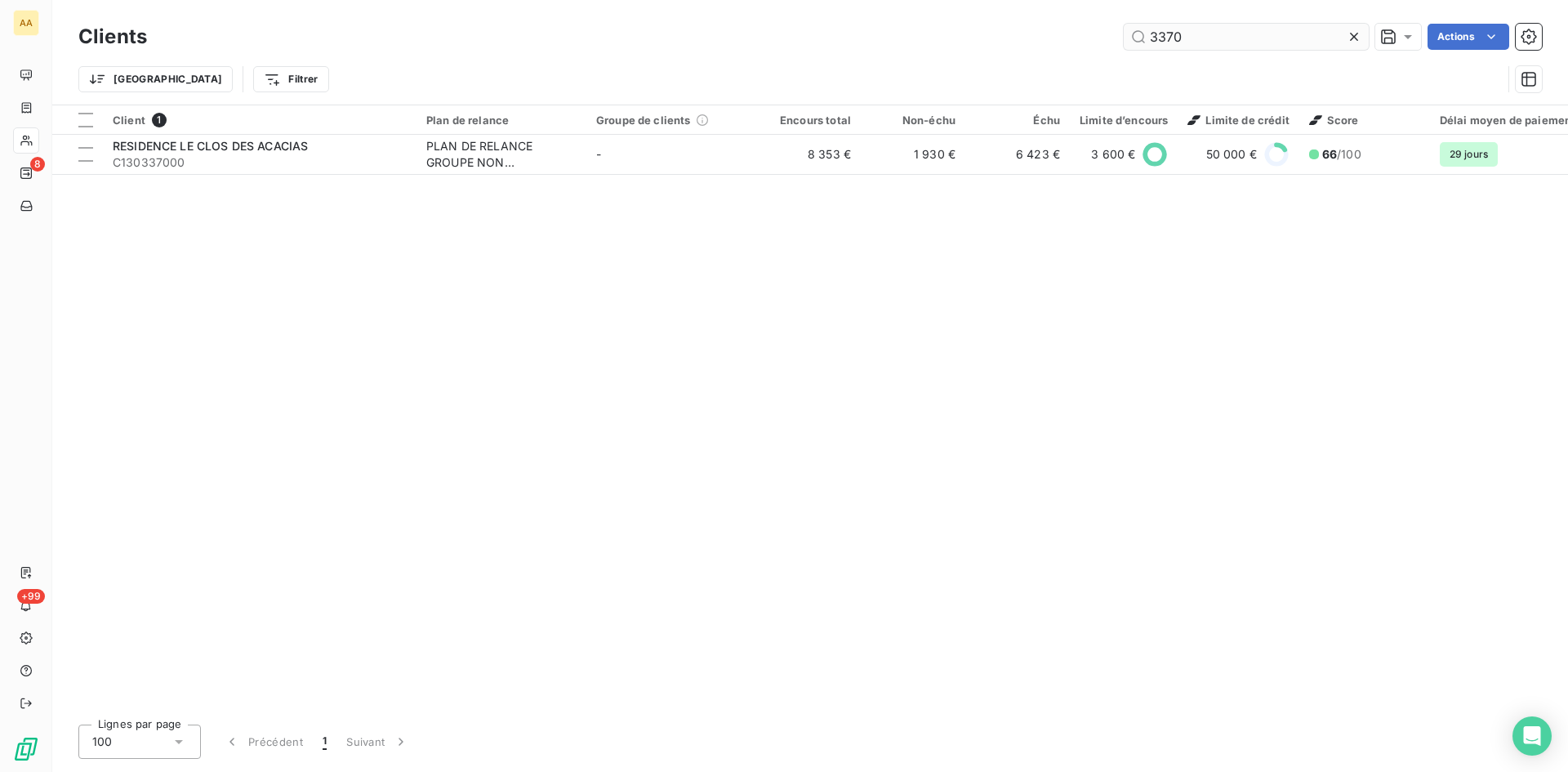
drag, startPoint x: 1196, startPoint y: 32, endPoint x: 1142, endPoint y: 35, distance: 54.1
click at [1142, 35] on input "3370" at bounding box center [1246, 36] width 245 height 26
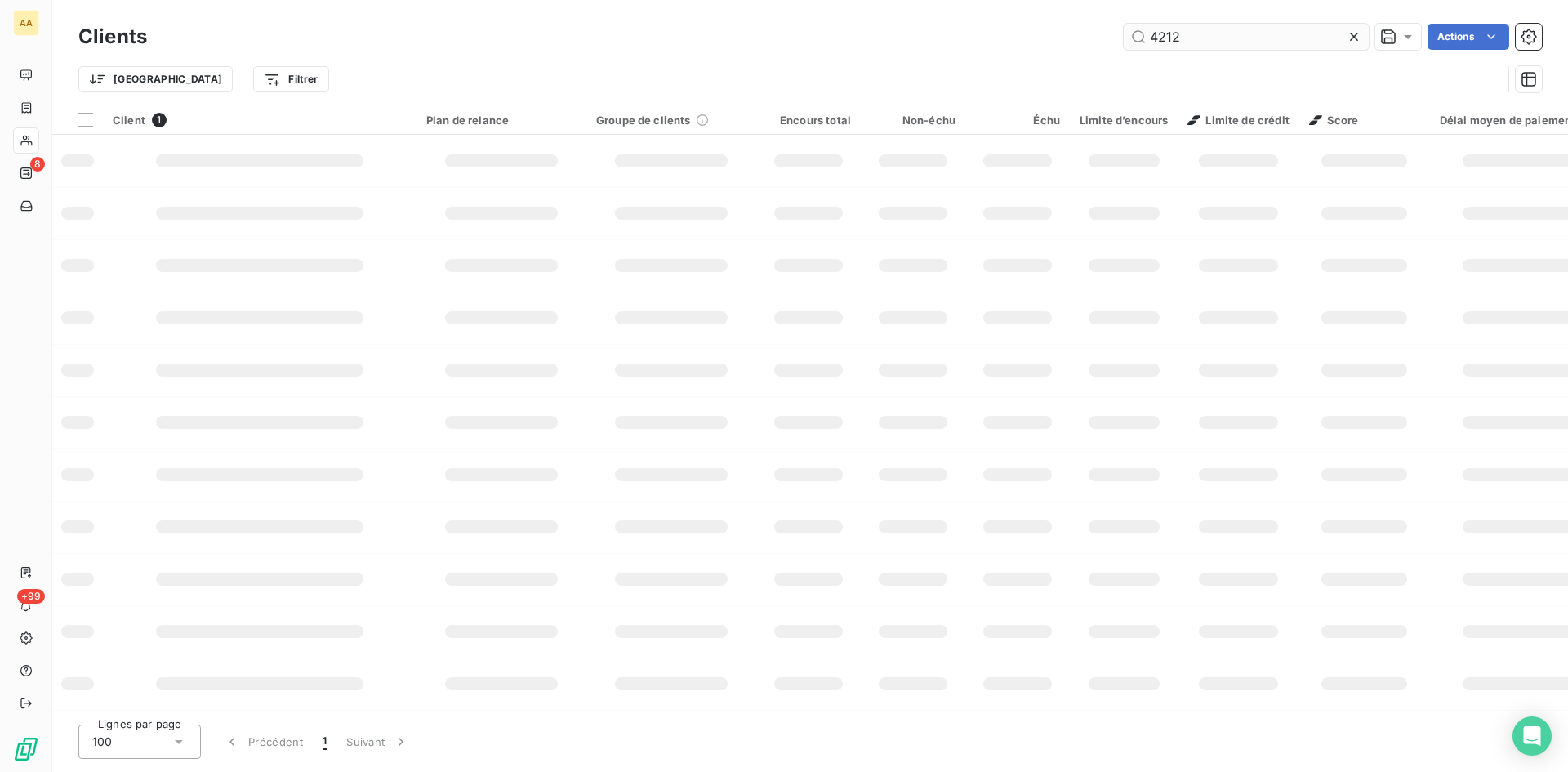
type input "4212"
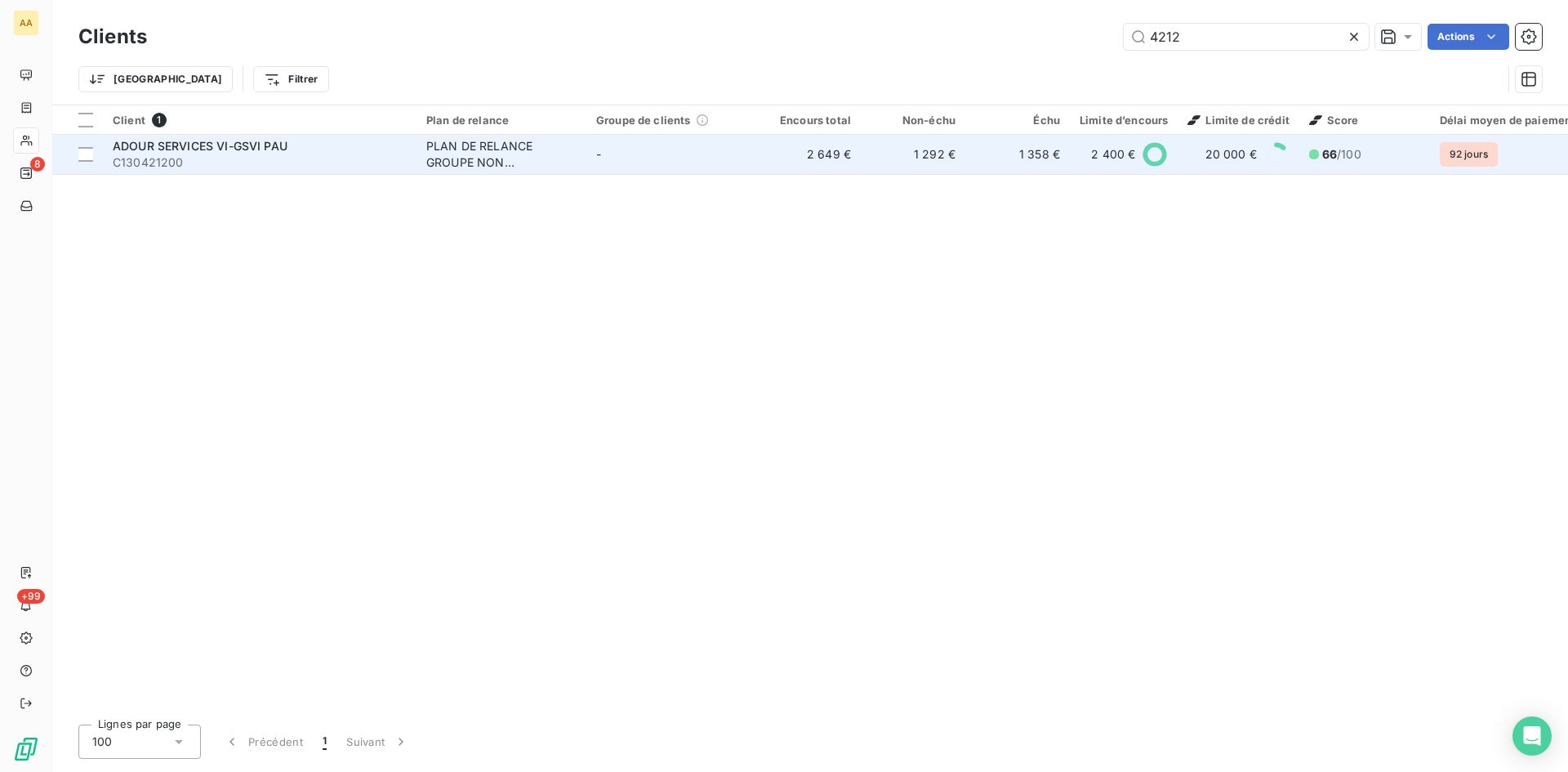
click at [484, 147] on div "PLAN DE RELANCE GROUPE NON AUTOMATIQUE" at bounding box center [501, 154] width 150 height 33
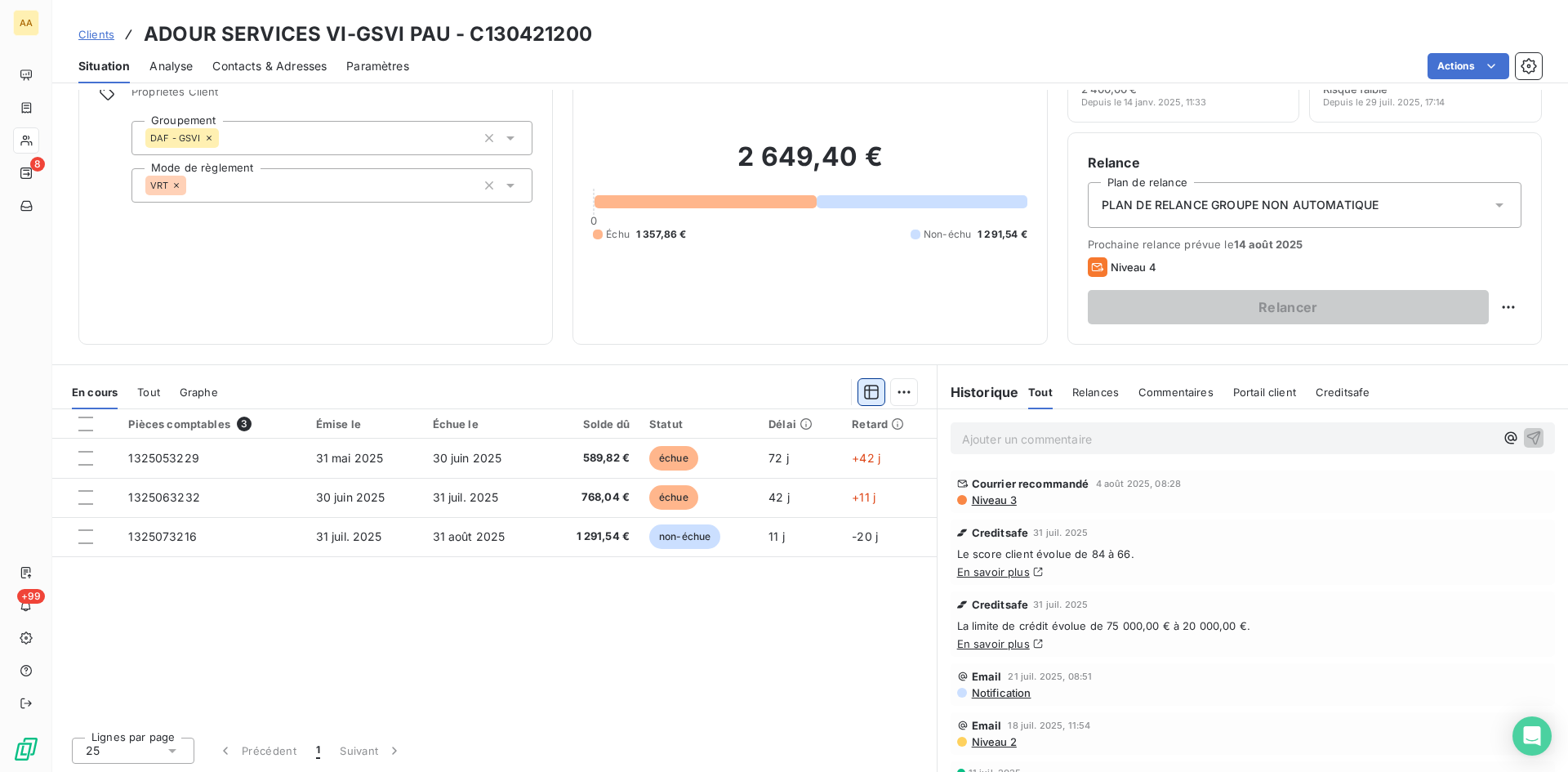
scroll to position [83, 0]
